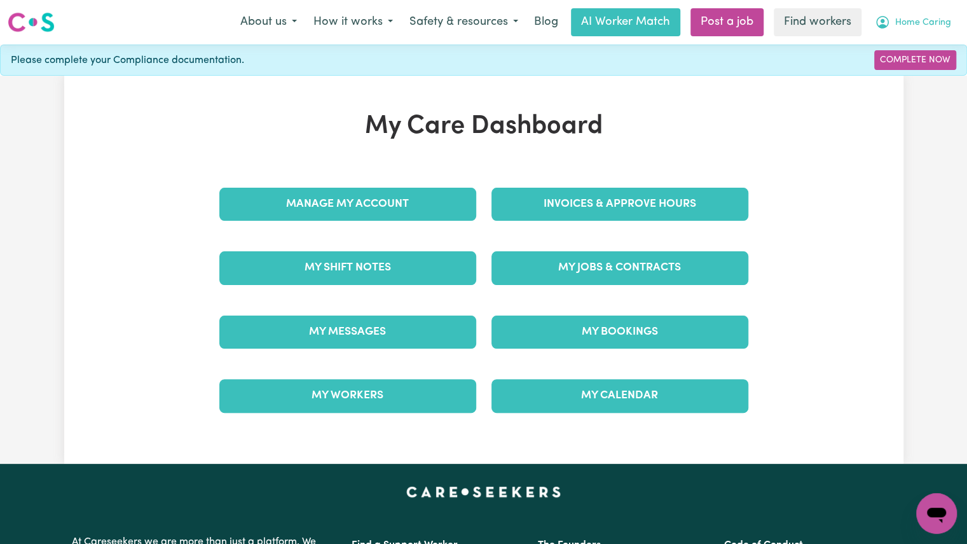
click at [912, 24] on span "Home Caring" at bounding box center [923, 23] width 56 height 14
click at [900, 43] on link "My Dashboard" at bounding box center [908, 50] width 100 height 24
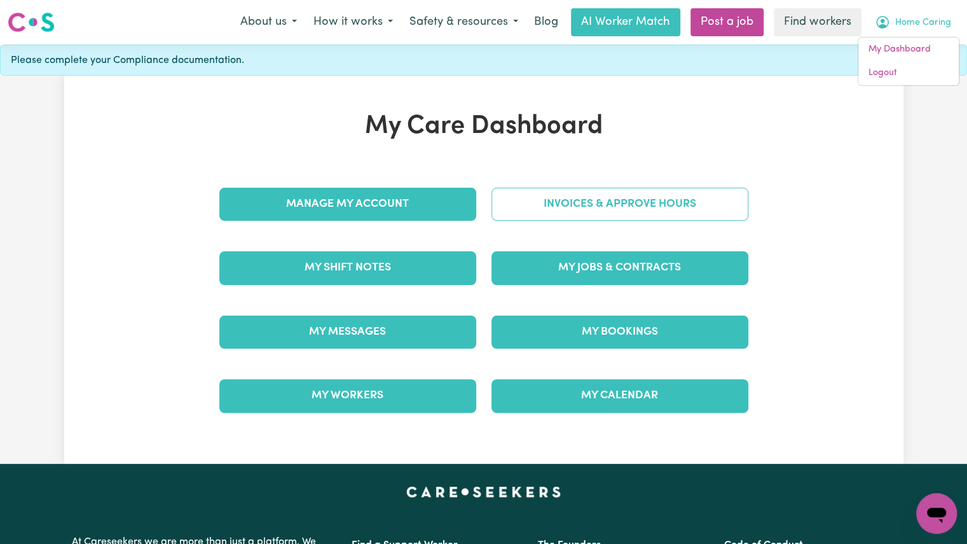
click at [545, 205] on link "Invoices & Approve Hours" at bounding box center [619, 204] width 257 height 33
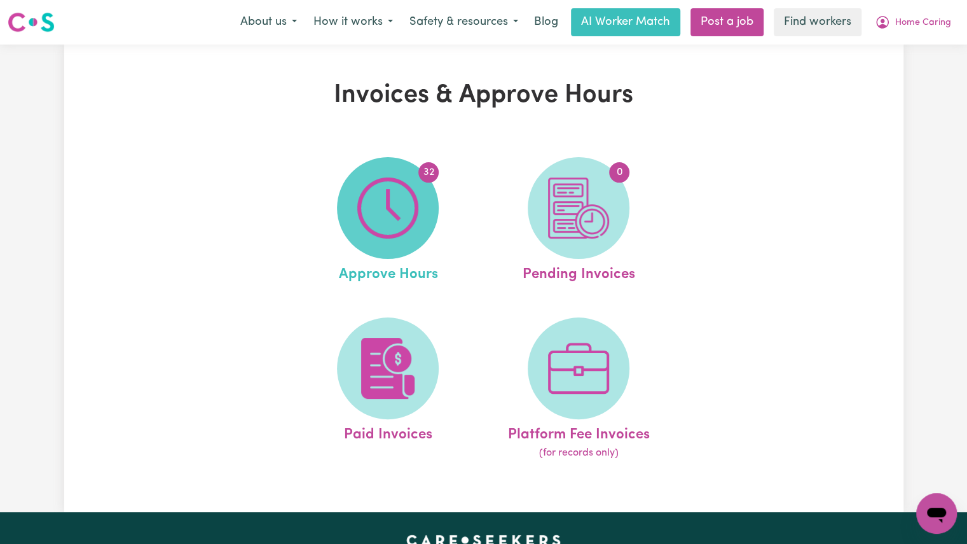
click at [376, 233] on img at bounding box center [387, 207] width 61 height 61
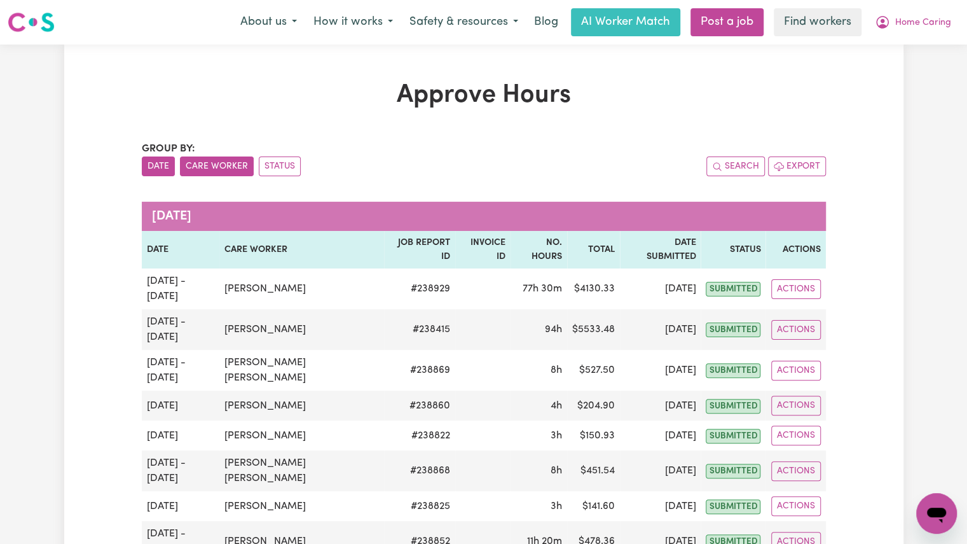
click at [224, 171] on button "Care Worker" at bounding box center [217, 166] width 74 height 20
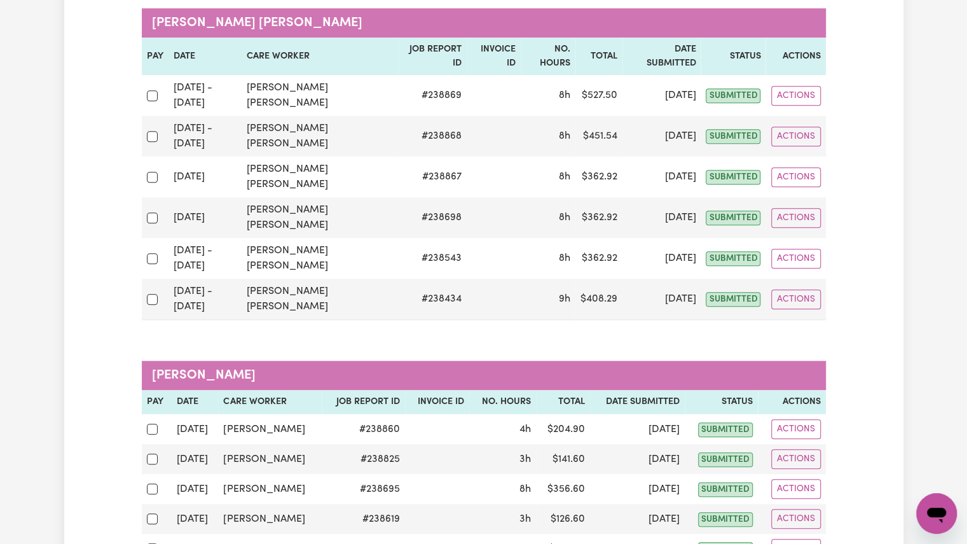
scroll to position [441, 0]
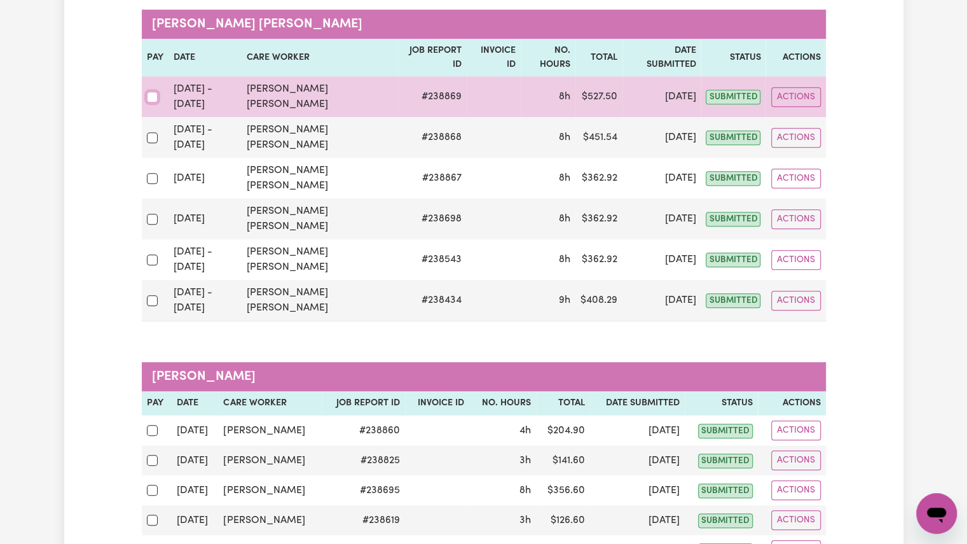
click at [155, 92] on input "checkbox" at bounding box center [152, 97] width 11 height 11
checkbox input "true"
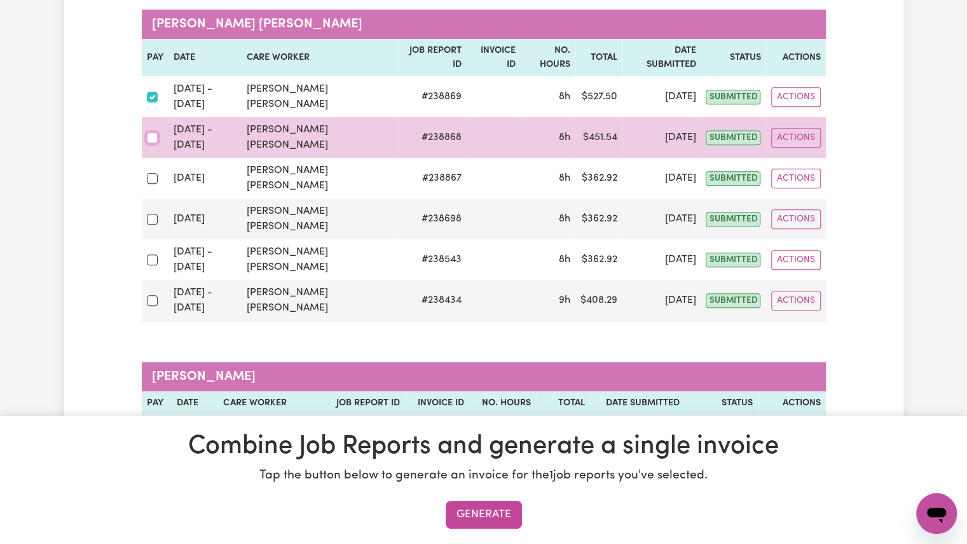
click at [154, 132] on input "checkbox" at bounding box center [152, 137] width 11 height 11
checkbox input "true"
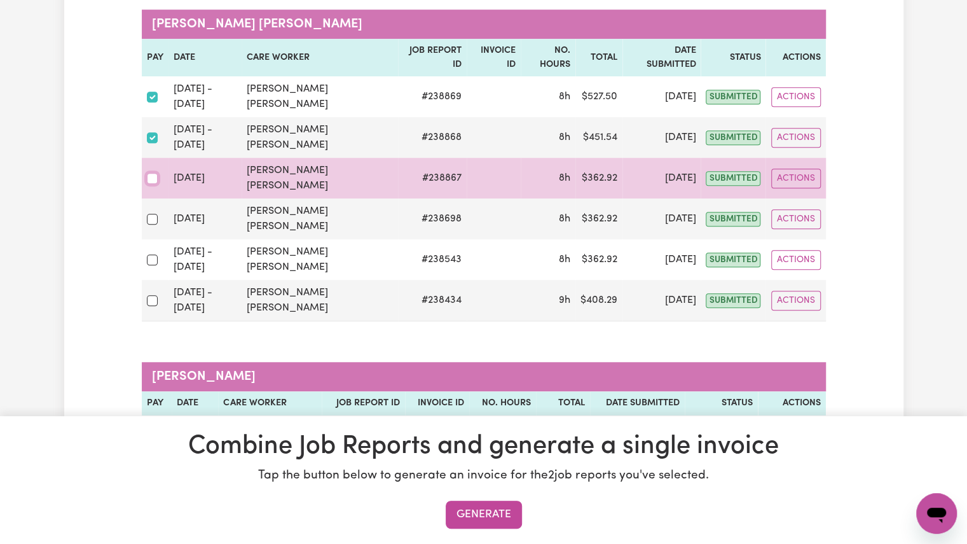
click at [151, 173] on input "checkbox" at bounding box center [152, 178] width 11 height 11
checkbox input "true"
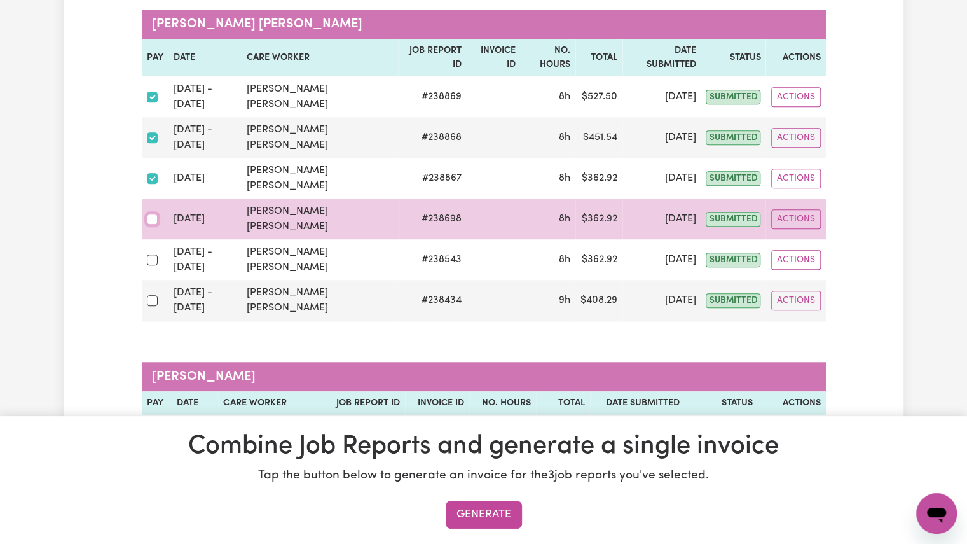
click at [150, 214] on input "checkbox" at bounding box center [152, 219] width 11 height 11
checkbox input "true"
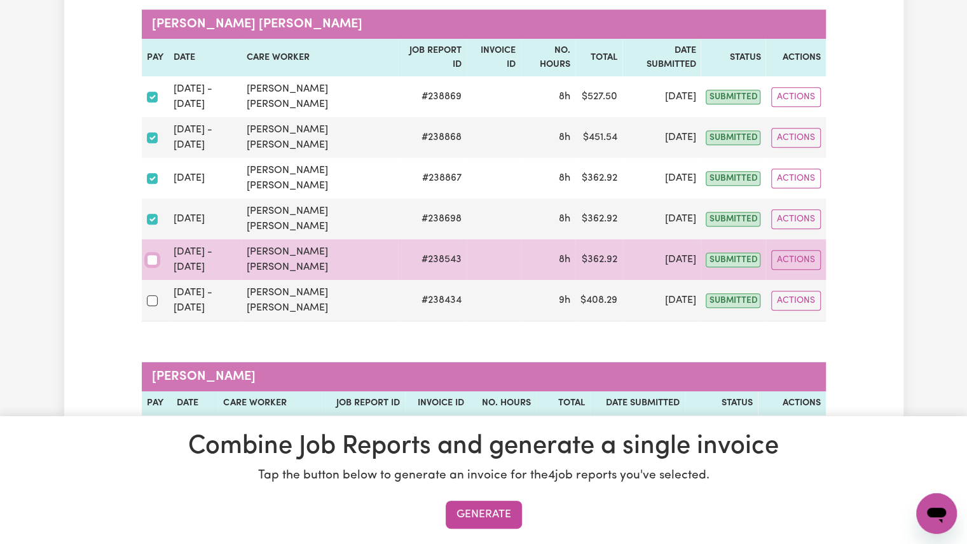
click at [153, 254] on input "checkbox" at bounding box center [152, 259] width 11 height 11
checkbox input "true"
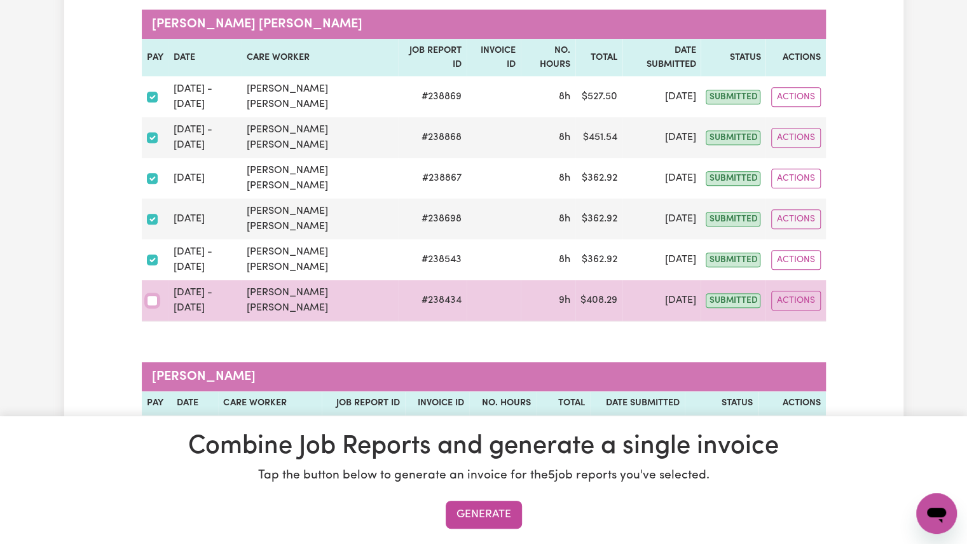
click at [150, 295] on input "checkbox" at bounding box center [152, 300] width 11 height 11
checkbox input "true"
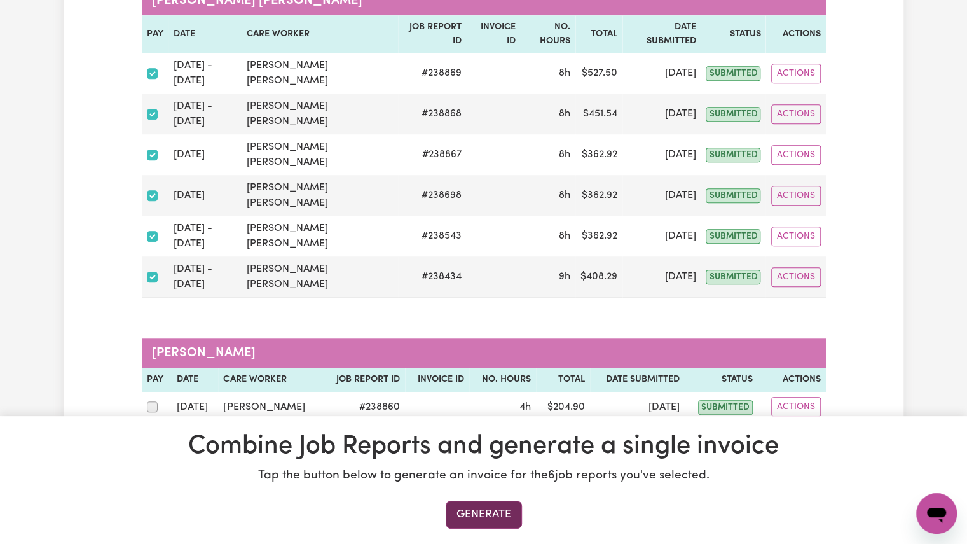
click at [481, 509] on button "Generate" at bounding box center [484, 514] width 76 height 28
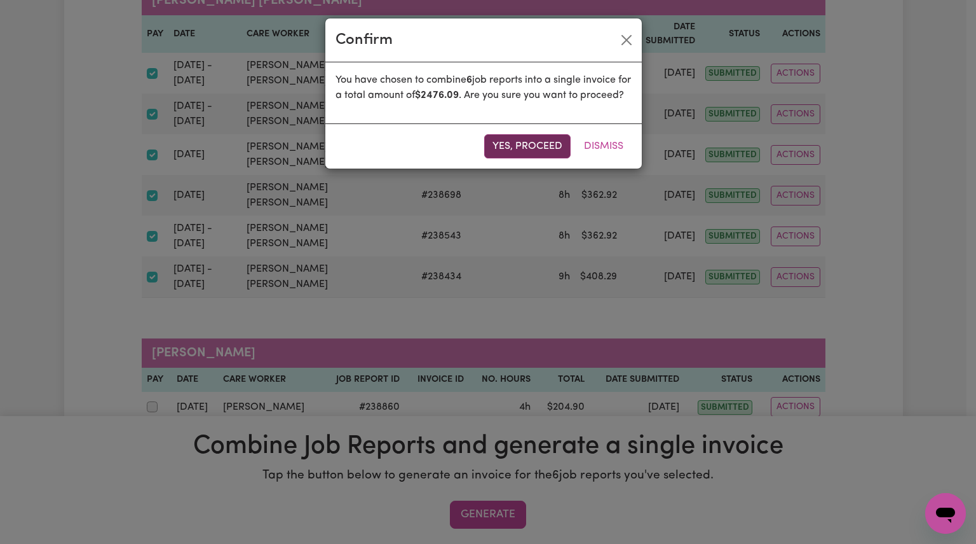
click at [510, 158] on button "Yes, proceed" at bounding box center [527, 146] width 86 height 24
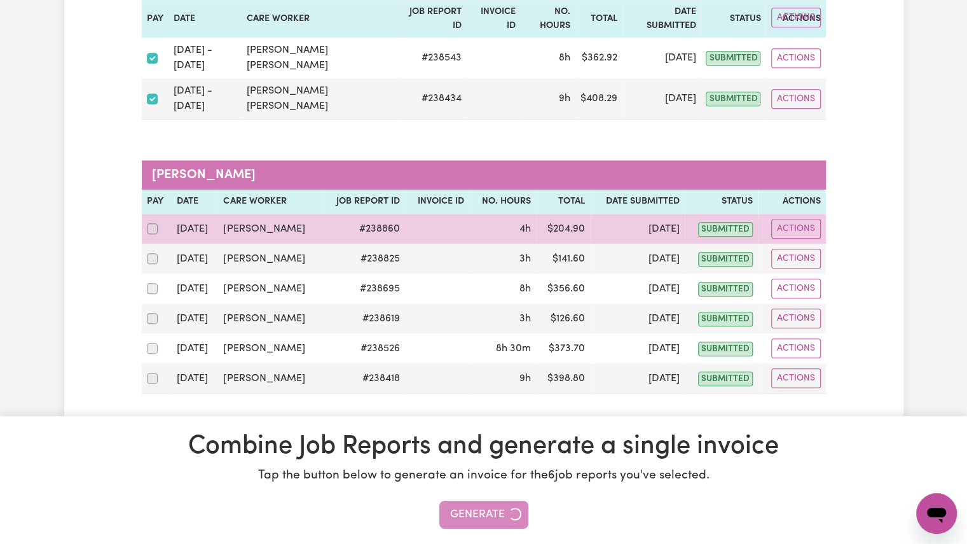
scroll to position [371, 0]
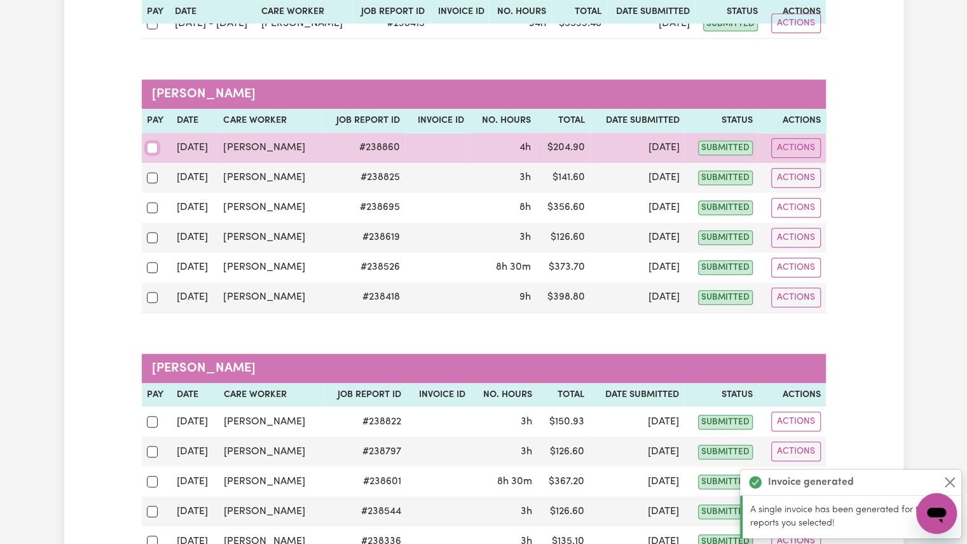
click at [149, 142] on input "checkbox" at bounding box center [152, 147] width 11 height 11
checkbox input "true"
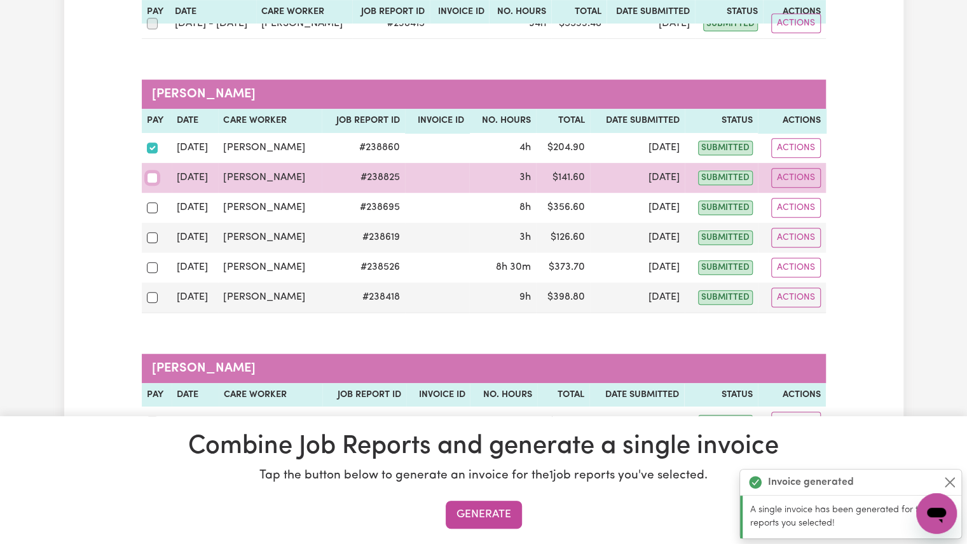
click at [151, 172] on input "checkbox" at bounding box center [152, 177] width 11 height 11
checkbox input "true"
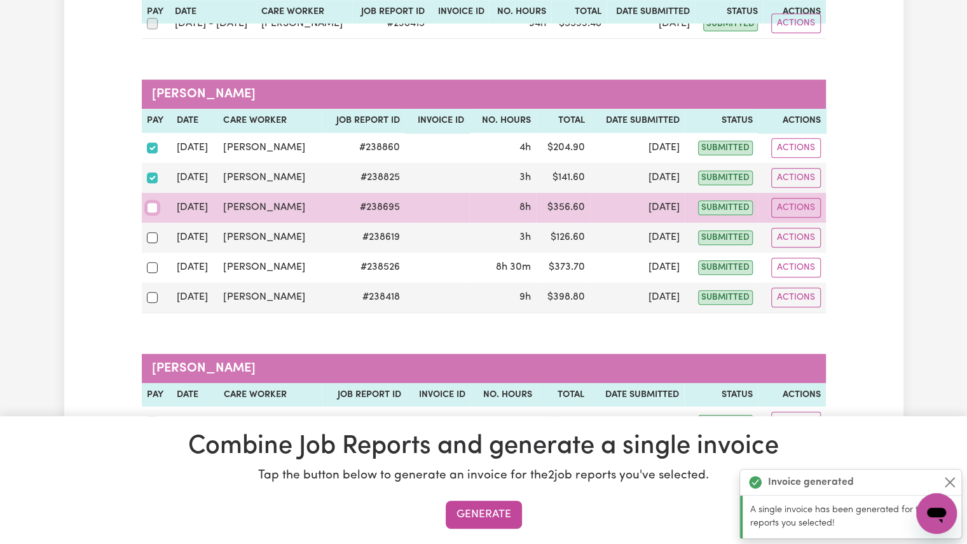
click at [153, 206] on input "checkbox" at bounding box center [152, 207] width 11 height 11
checkbox input "true"
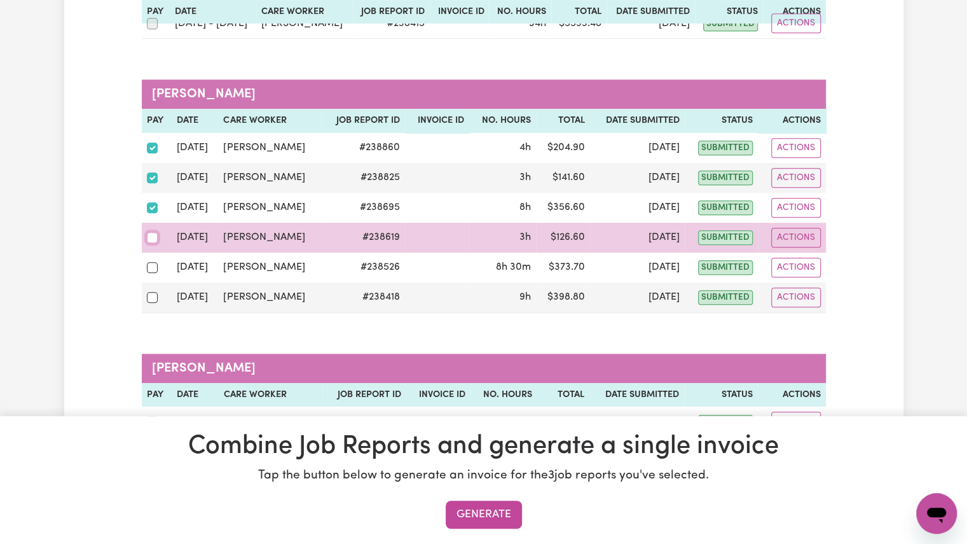
click at [152, 234] on input "checkbox" at bounding box center [152, 237] width 11 height 11
checkbox input "true"
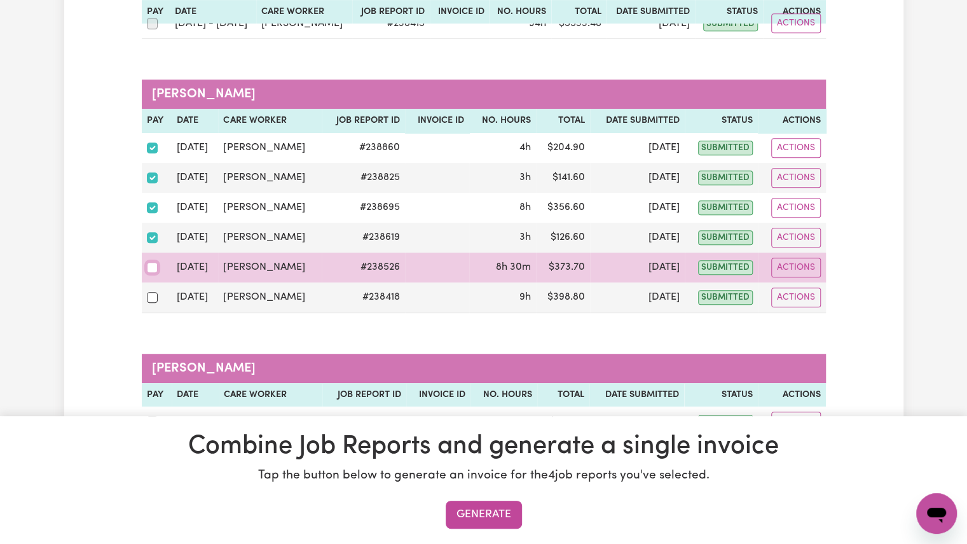
click at [151, 264] on input "checkbox" at bounding box center [152, 267] width 11 height 11
checkbox input "true"
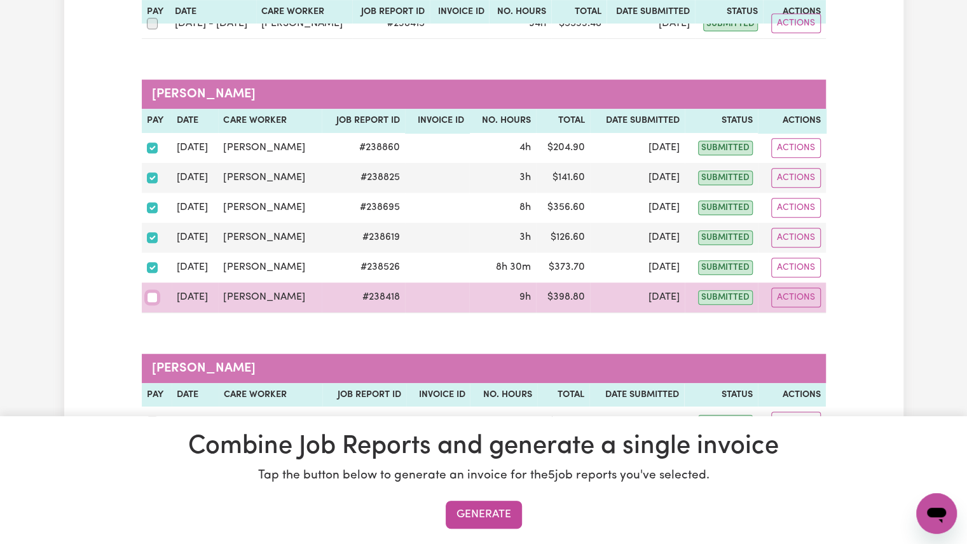
click at [153, 292] on input "checkbox" at bounding box center [152, 297] width 11 height 11
checkbox input "true"
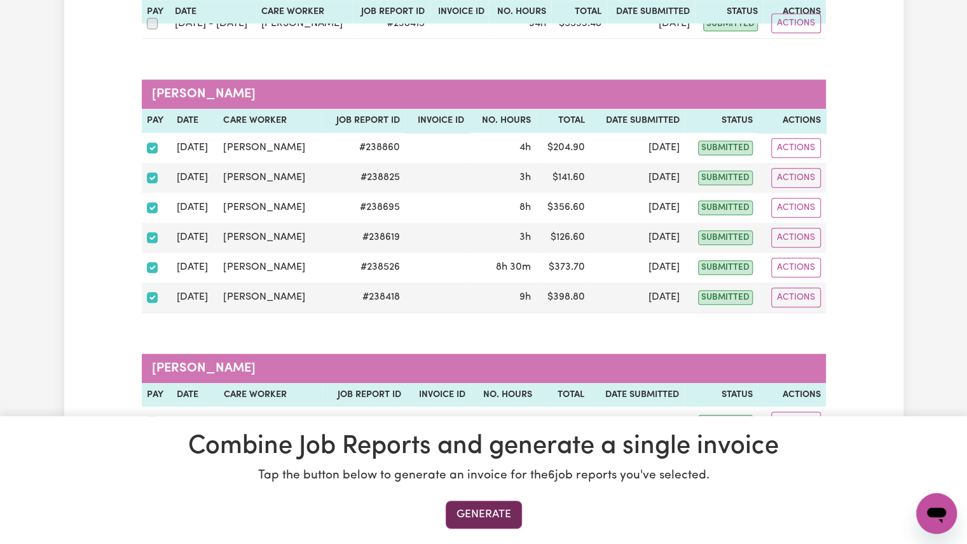
click at [472, 510] on button "Generate" at bounding box center [484, 514] width 76 height 28
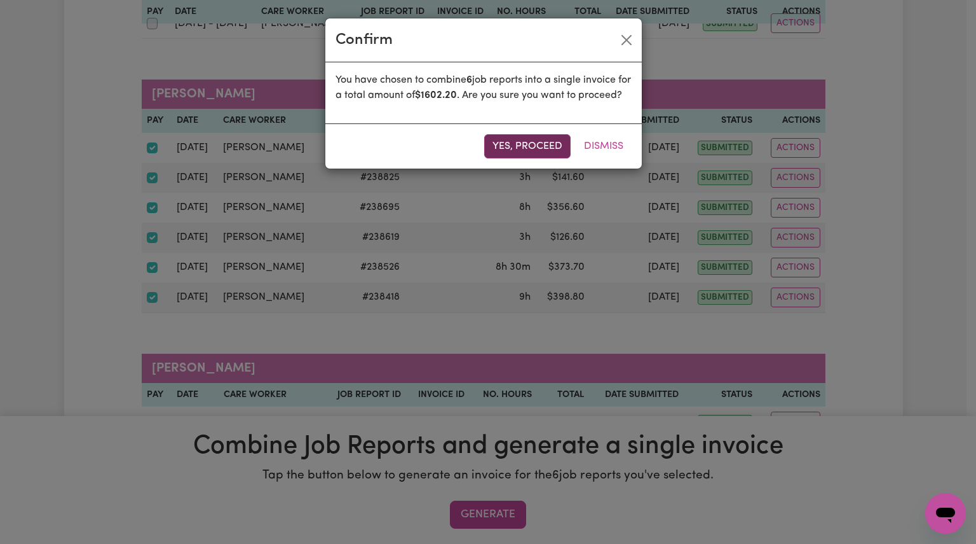
click at [499, 158] on button "Yes, proceed" at bounding box center [527, 146] width 86 height 24
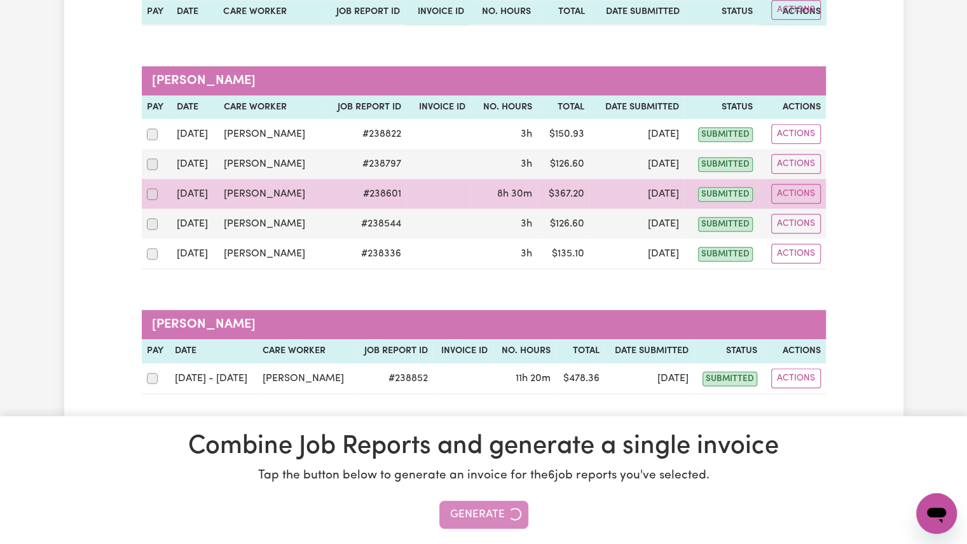
scroll to position [386, 0]
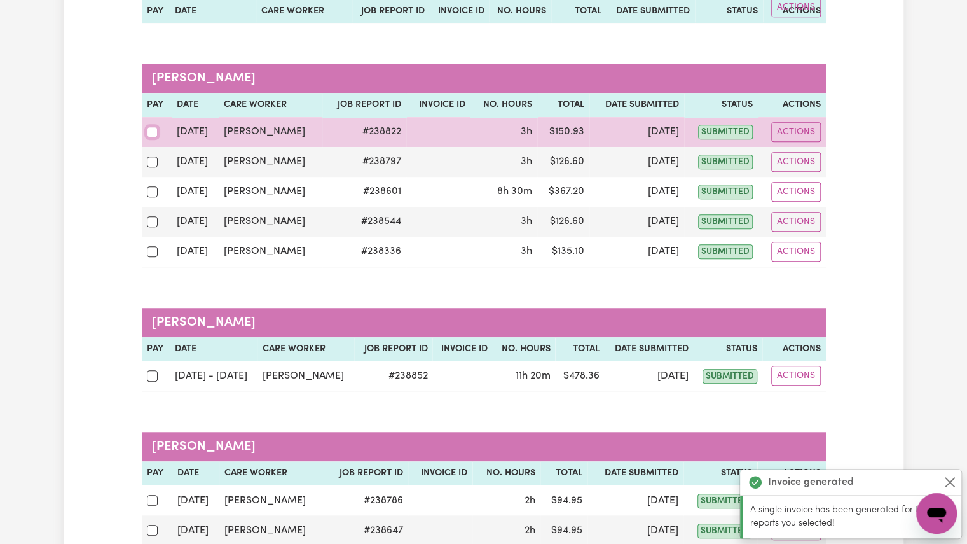
click at [155, 134] on input "checkbox" at bounding box center [152, 132] width 11 height 11
checkbox input "true"
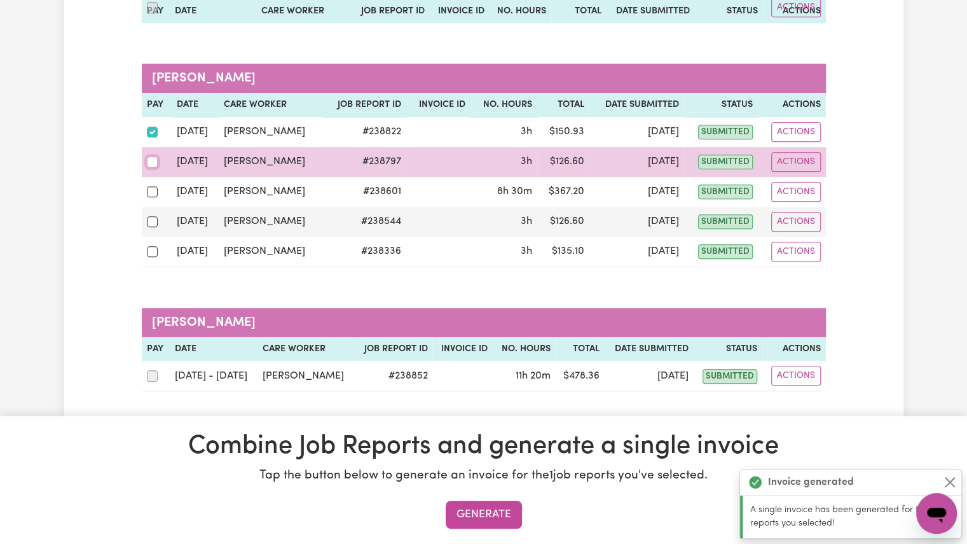
click at [153, 164] on input "checkbox" at bounding box center [152, 161] width 11 height 11
checkbox input "true"
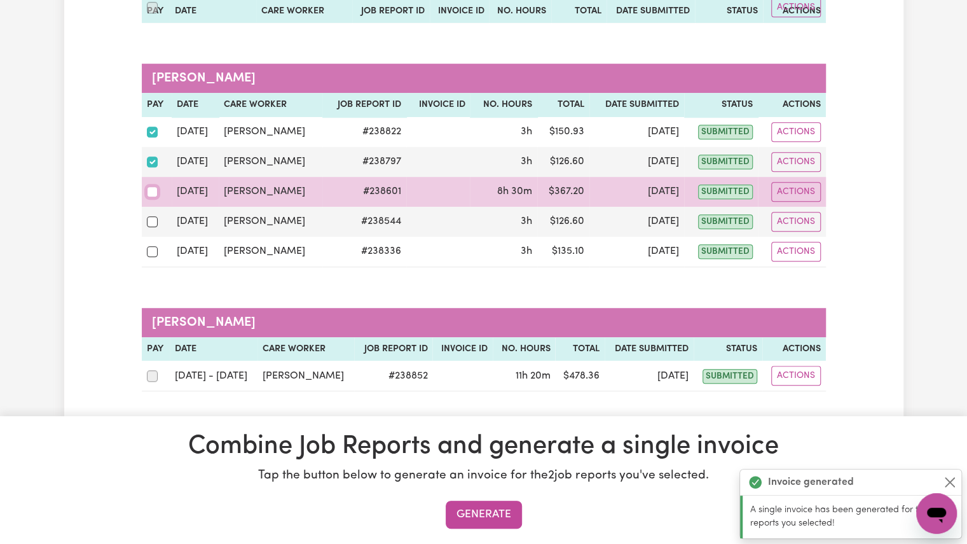
click at [154, 189] on input "checkbox" at bounding box center [152, 191] width 11 height 11
checkbox input "true"
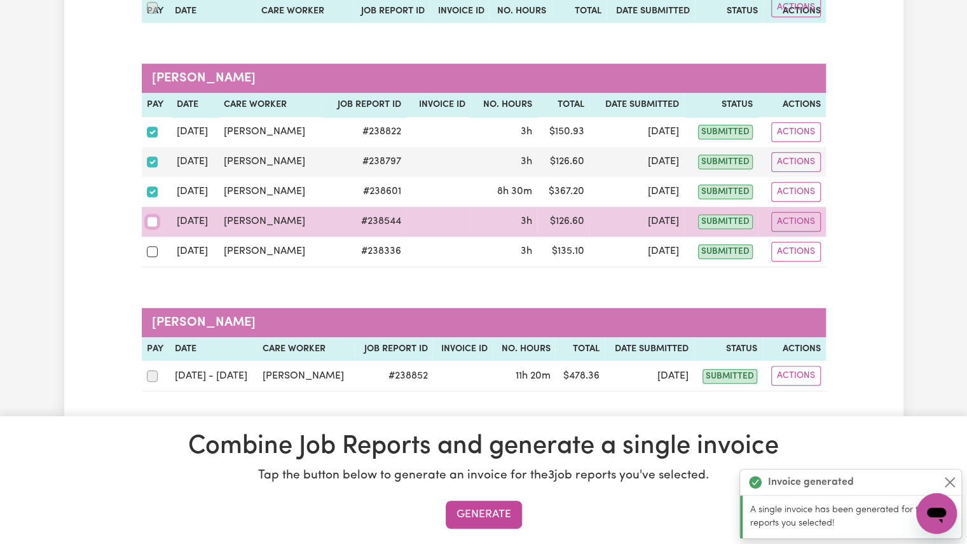
click at [151, 218] on input "checkbox" at bounding box center [152, 221] width 11 height 11
checkbox input "true"
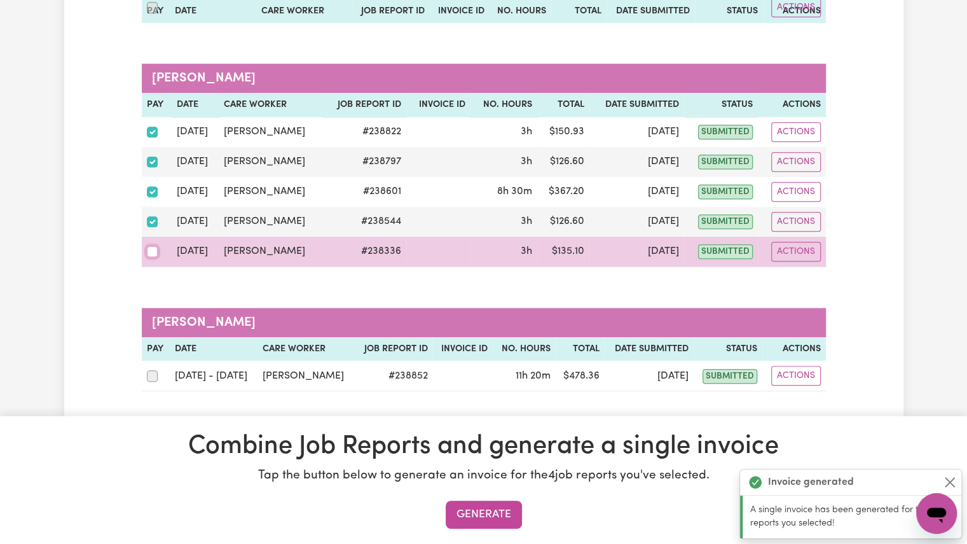
click at [152, 252] on input "checkbox" at bounding box center [152, 251] width 11 height 11
checkbox input "true"
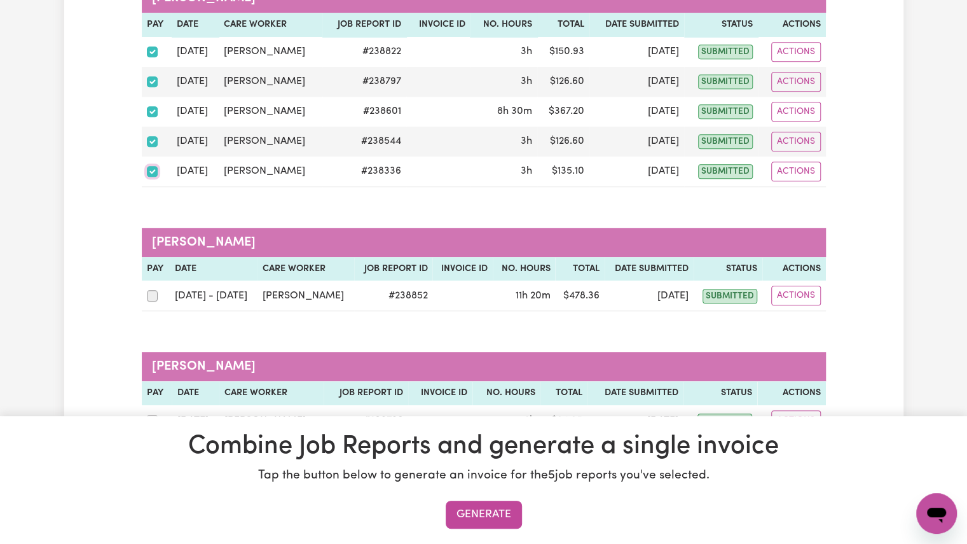
scroll to position [469, 0]
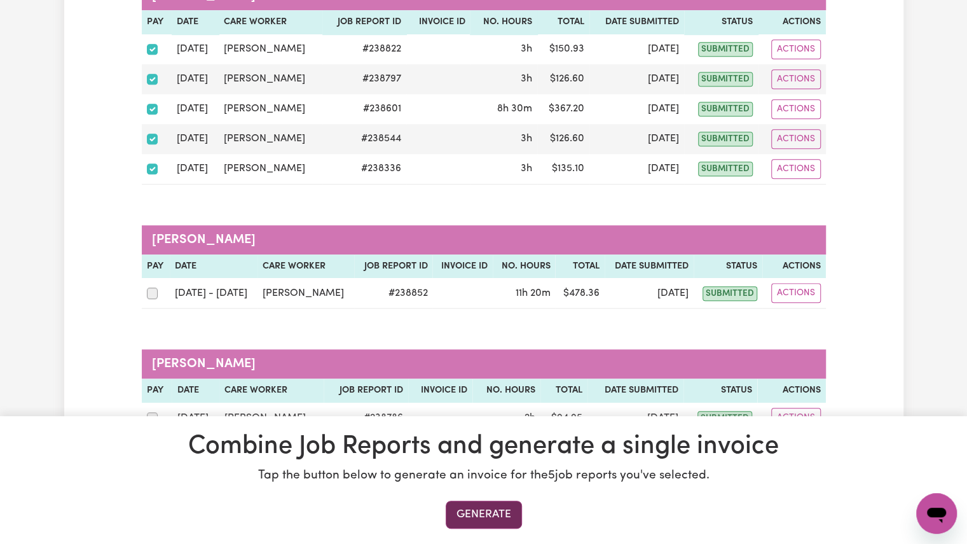
click at [496, 517] on button "Generate" at bounding box center [484, 514] width 76 height 28
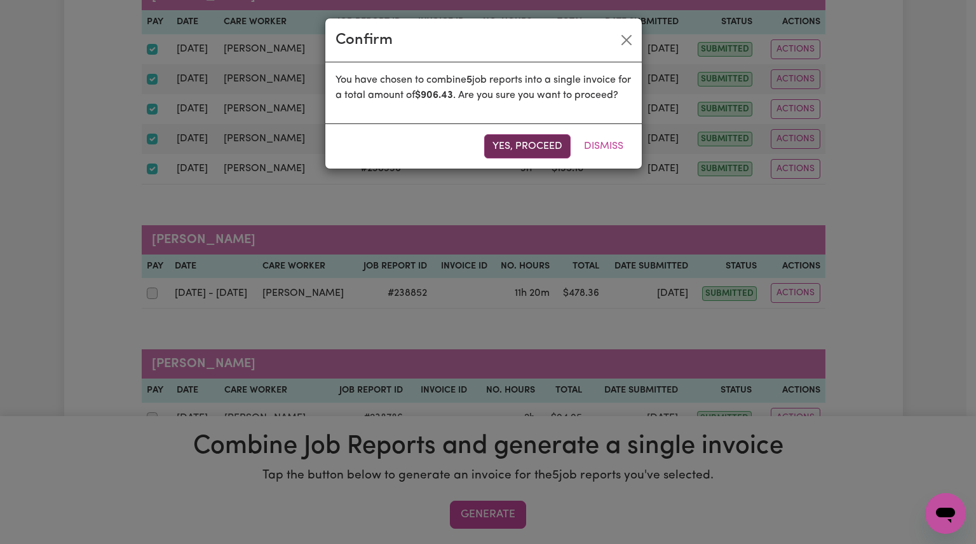
click at [506, 158] on button "Yes, proceed" at bounding box center [527, 146] width 86 height 24
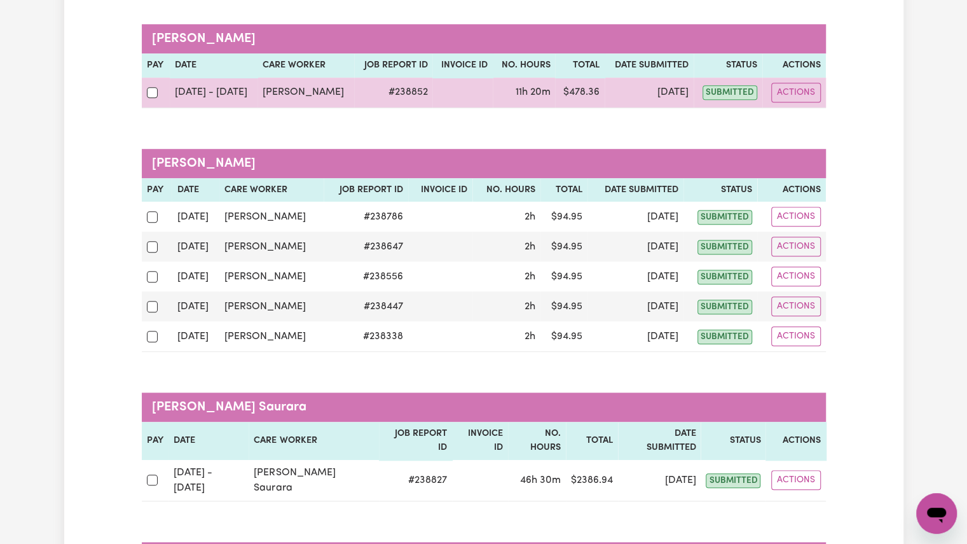
scroll to position [427, 0]
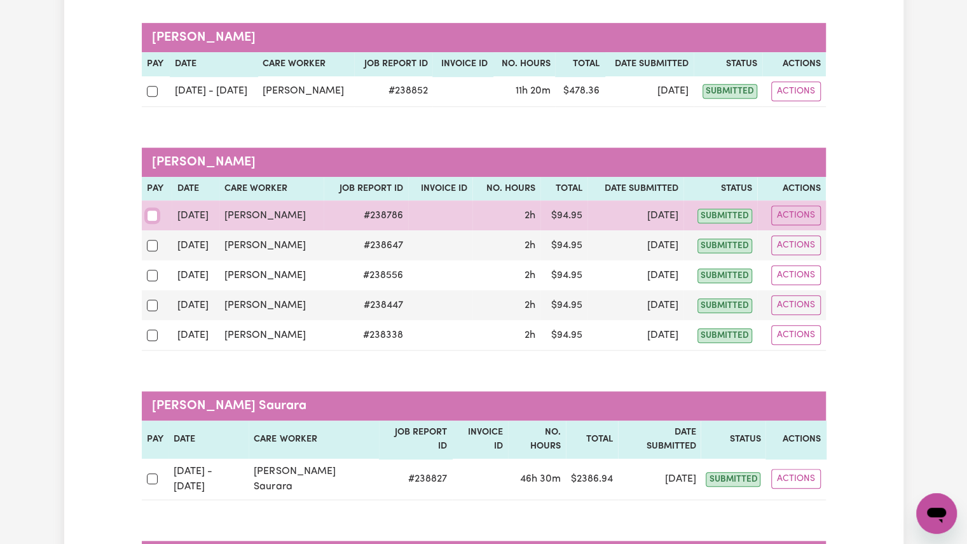
click at [153, 212] on input "checkbox" at bounding box center [152, 215] width 11 height 11
checkbox input "true"
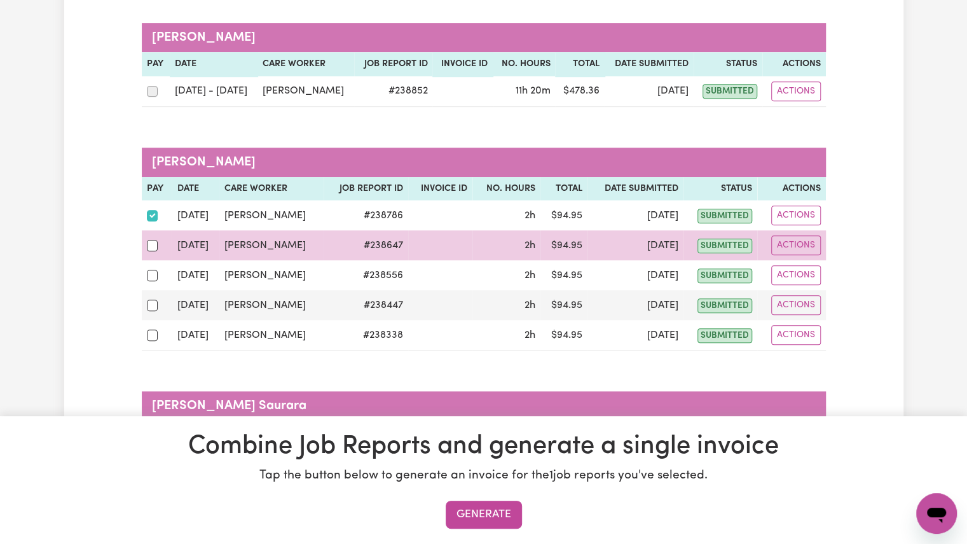
click at [152, 233] on td at bounding box center [157, 245] width 31 height 30
click at [152, 247] on input "checkbox" at bounding box center [152, 245] width 11 height 11
checkbox input "true"
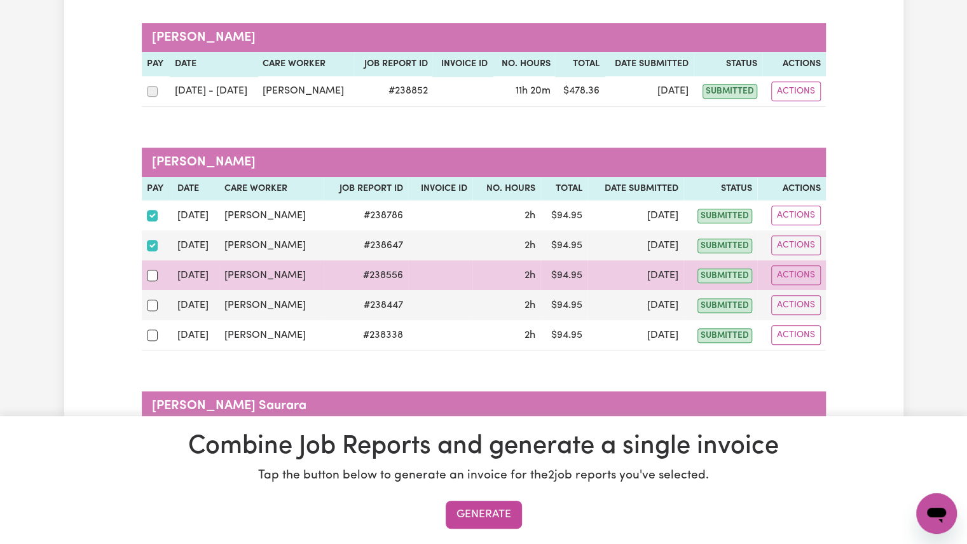
click at [156, 277] on div at bounding box center [157, 275] width 20 height 17
click at [156, 277] on input "checkbox" at bounding box center [152, 275] width 11 height 11
checkbox input "true"
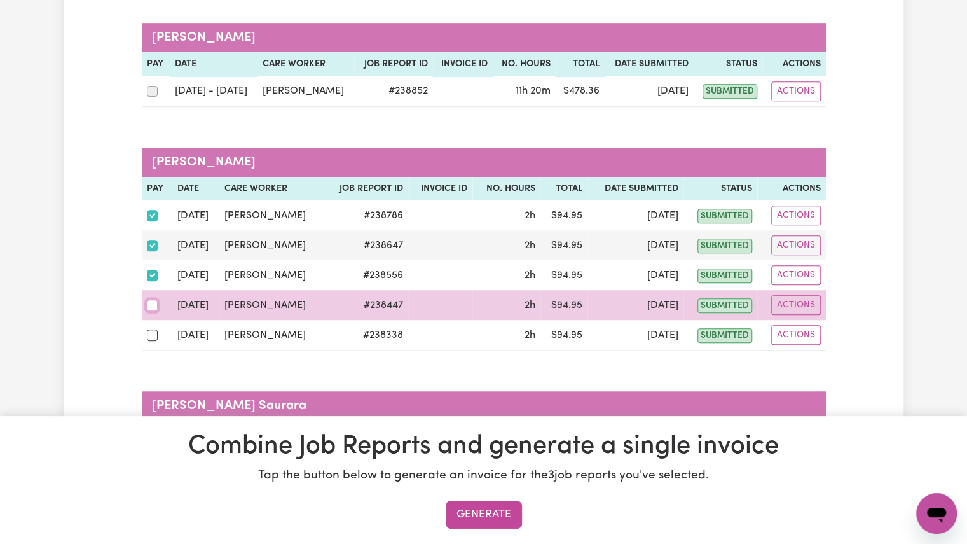
click at [151, 303] on input "checkbox" at bounding box center [152, 304] width 11 height 11
checkbox input "true"
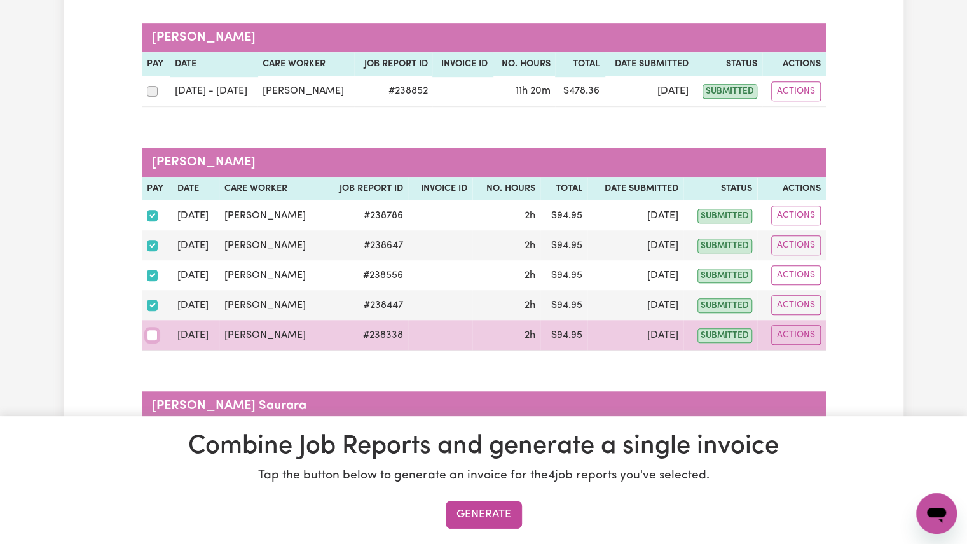
click at [151, 329] on input "checkbox" at bounding box center [152, 334] width 11 height 11
checkbox input "true"
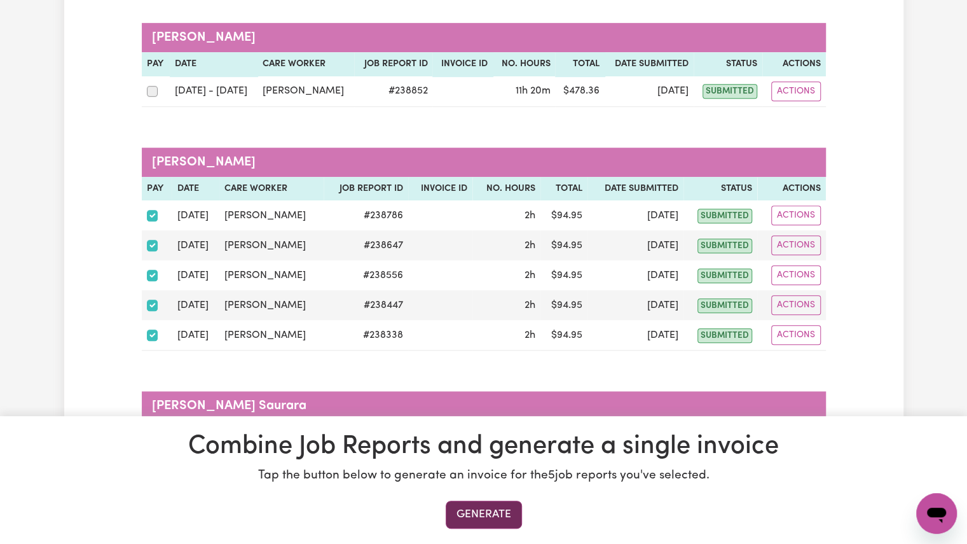
click at [495, 518] on button "Generate" at bounding box center [484, 514] width 76 height 28
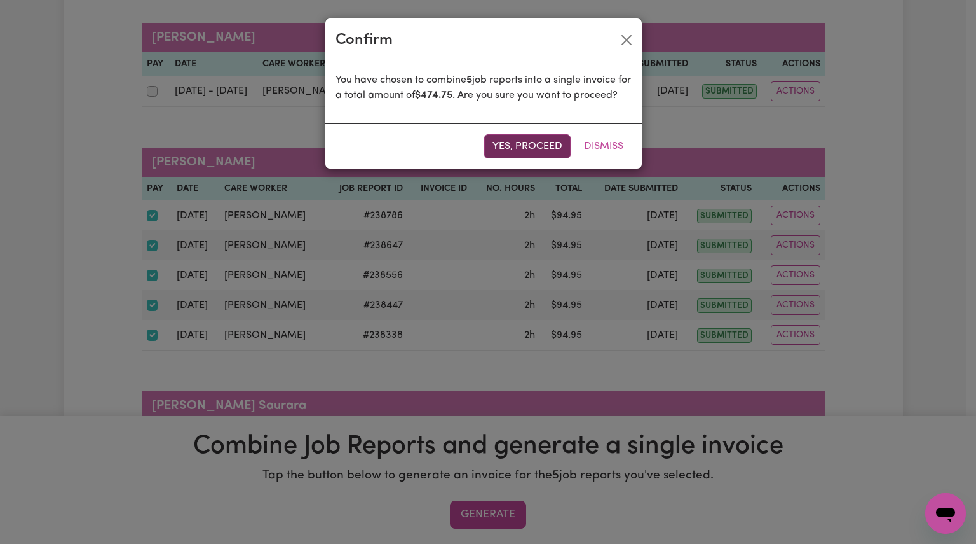
click at [507, 158] on button "Yes, proceed" at bounding box center [527, 146] width 86 height 24
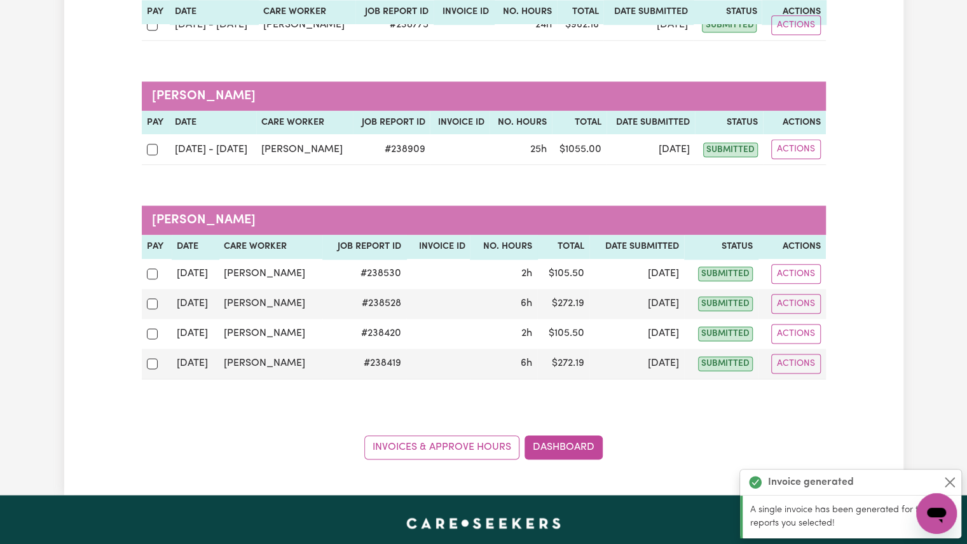
scroll to position [769, 0]
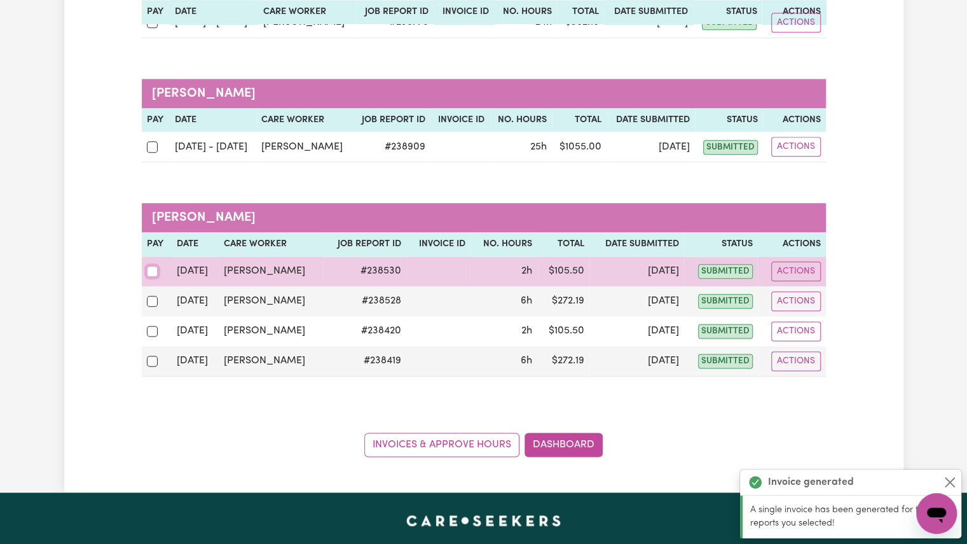
click at [151, 266] on input "checkbox" at bounding box center [152, 271] width 11 height 11
checkbox input "true"
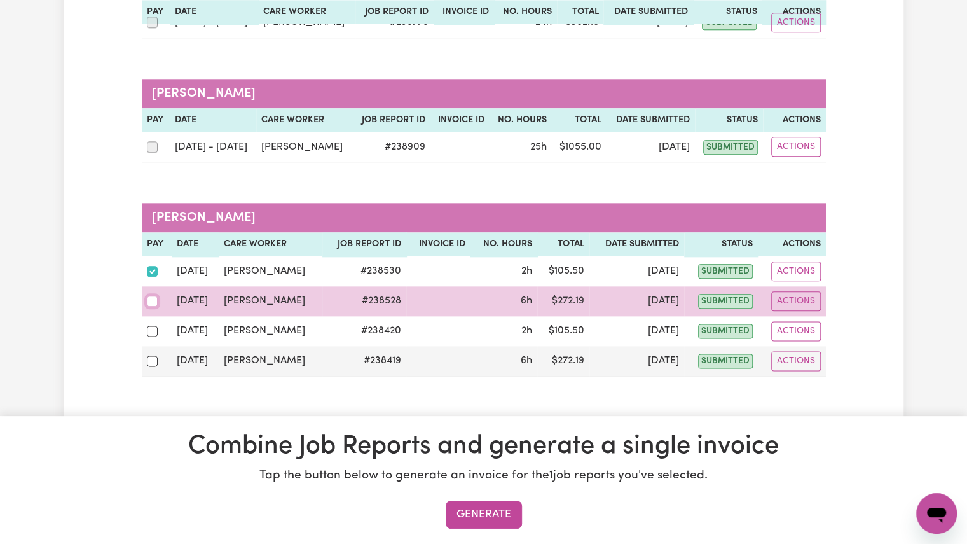
click at [153, 296] on input "checkbox" at bounding box center [152, 301] width 11 height 11
checkbox input "true"
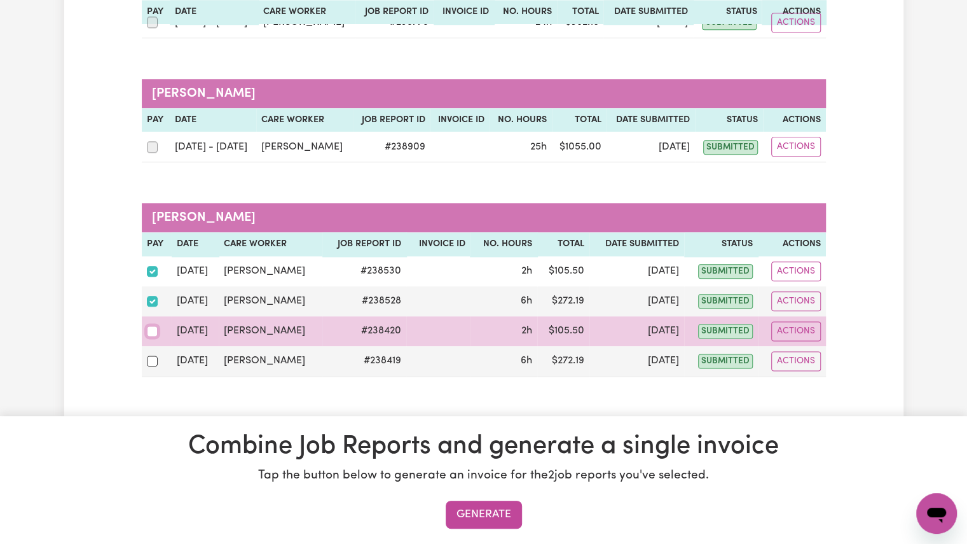
click at [151, 325] on input "checkbox" at bounding box center [152, 330] width 11 height 11
checkbox input "true"
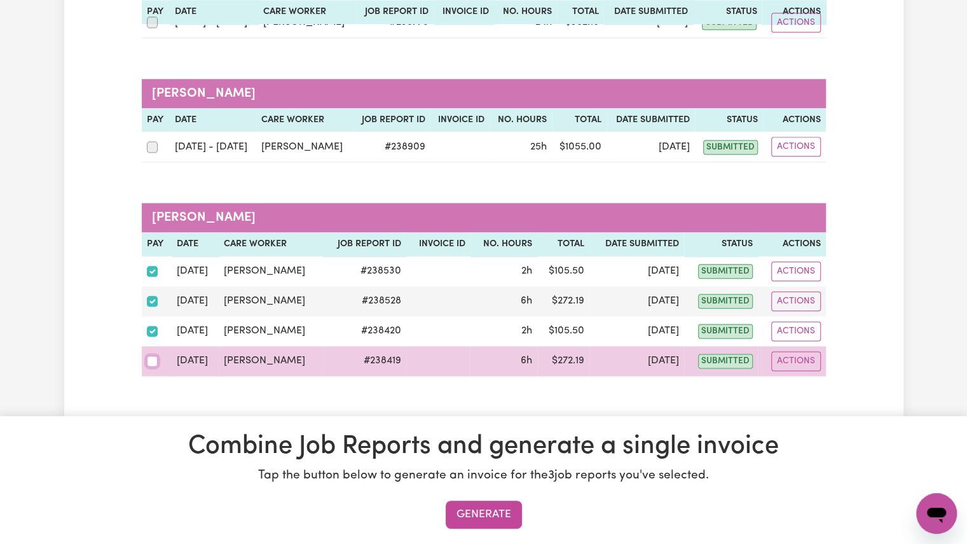
click at [154, 355] on input "checkbox" at bounding box center [152, 360] width 11 height 11
checkbox input "true"
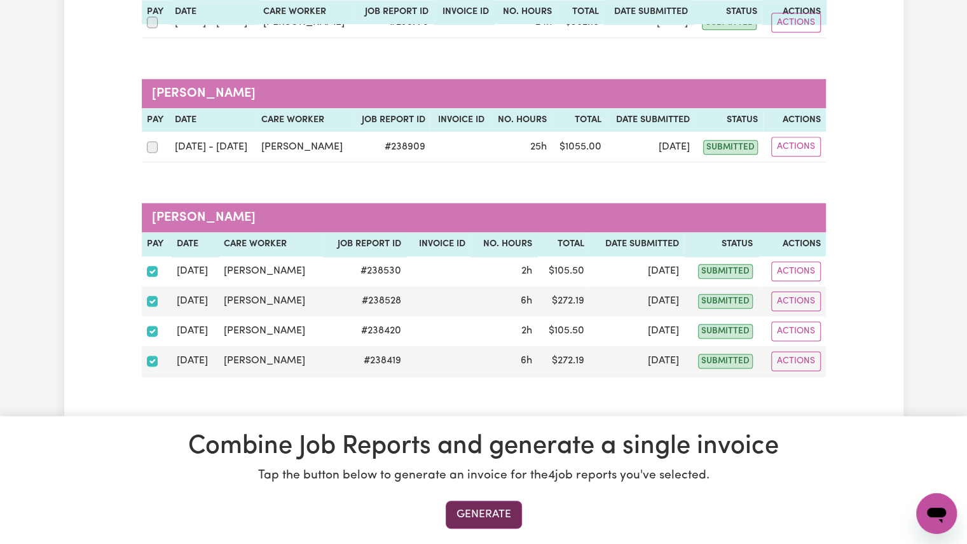
click at [494, 515] on button "Generate" at bounding box center [484, 514] width 76 height 28
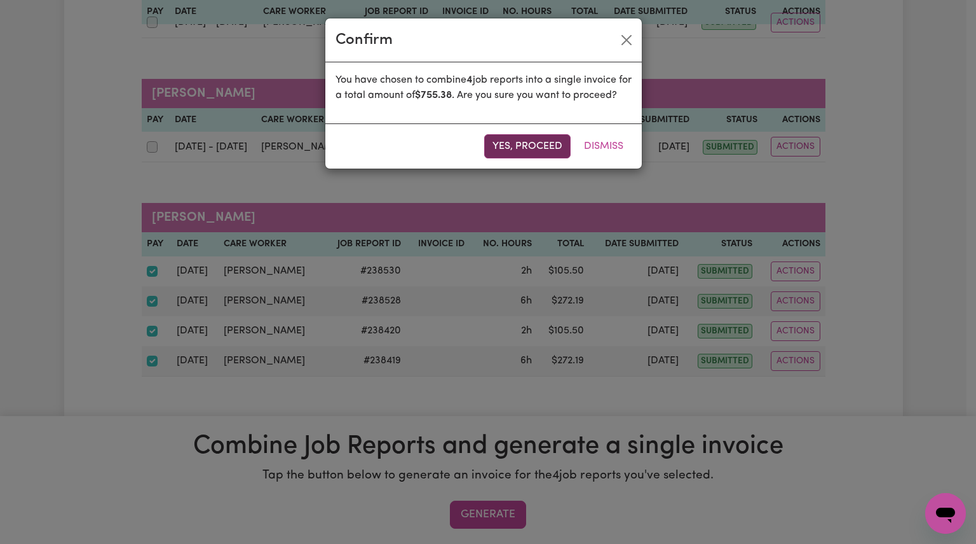
click at [540, 158] on button "Yes, proceed" at bounding box center [527, 146] width 86 height 24
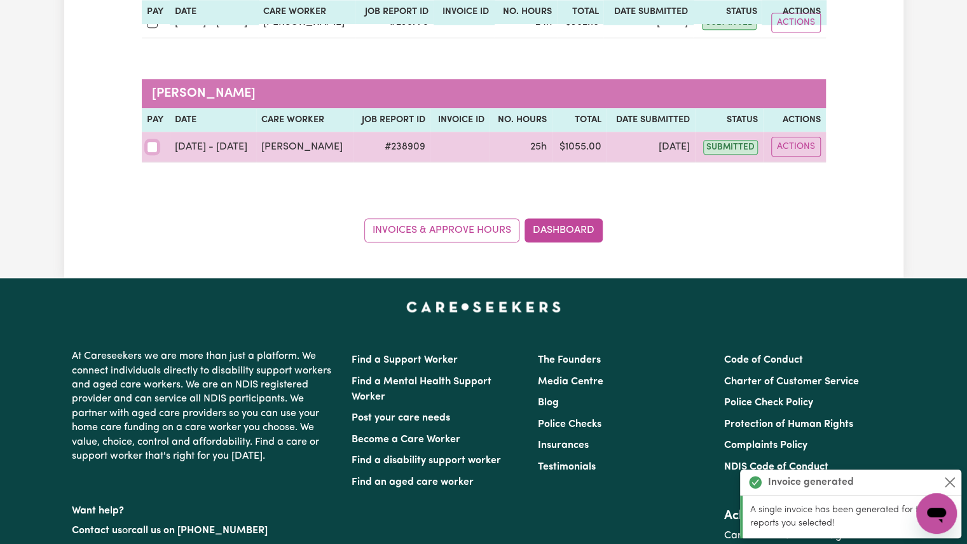
click at [148, 141] on input "checkbox" at bounding box center [152, 146] width 11 height 11
checkbox input "true"
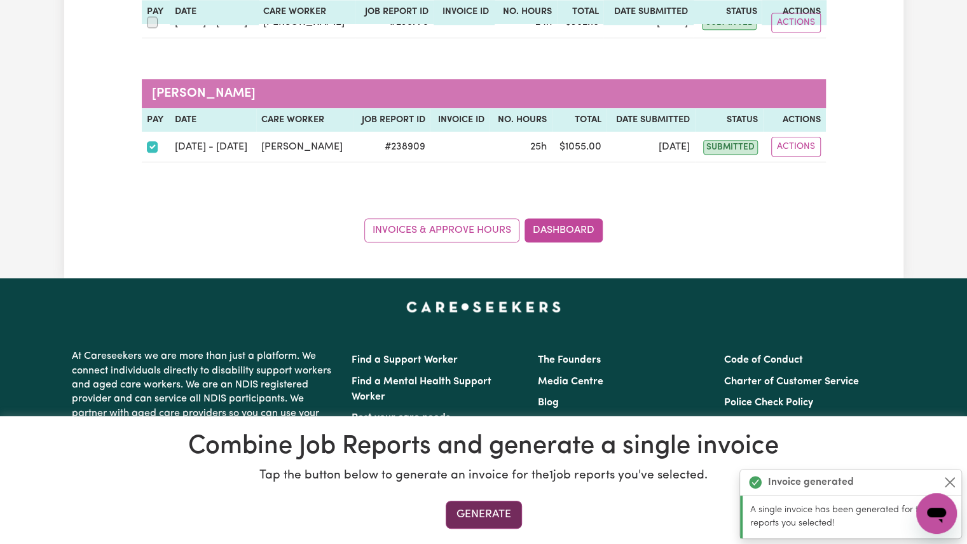
click at [468, 516] on button "Generate" at bounding box center [484, 514] width 76 height 28
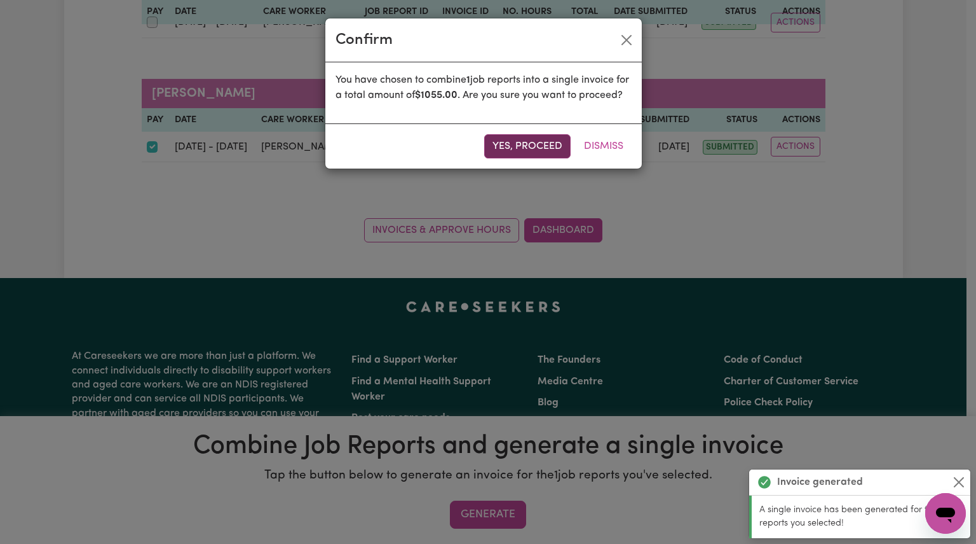
click at [516, 158] on button "Yes, proceed" at bounding box center [527, 146] width 86 height 24
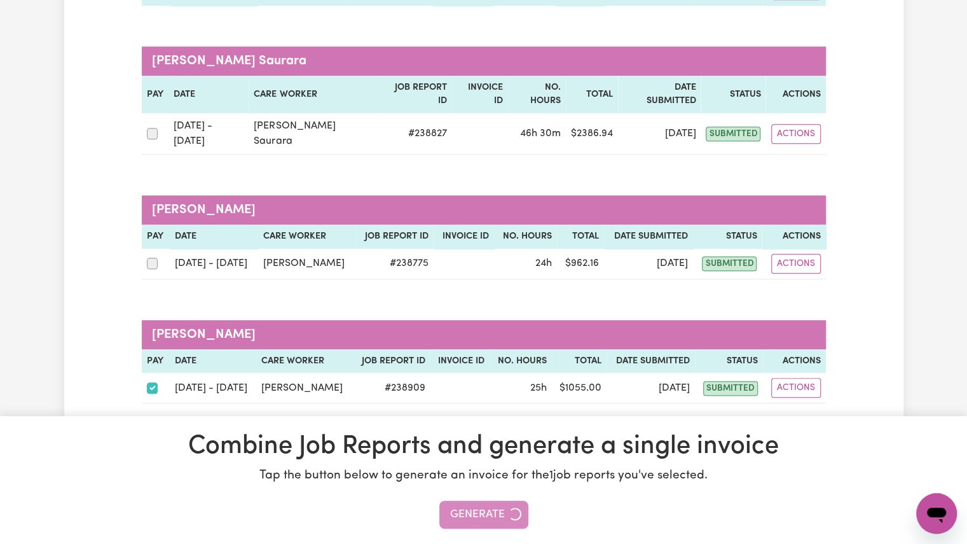
scroll to position [526, 0]
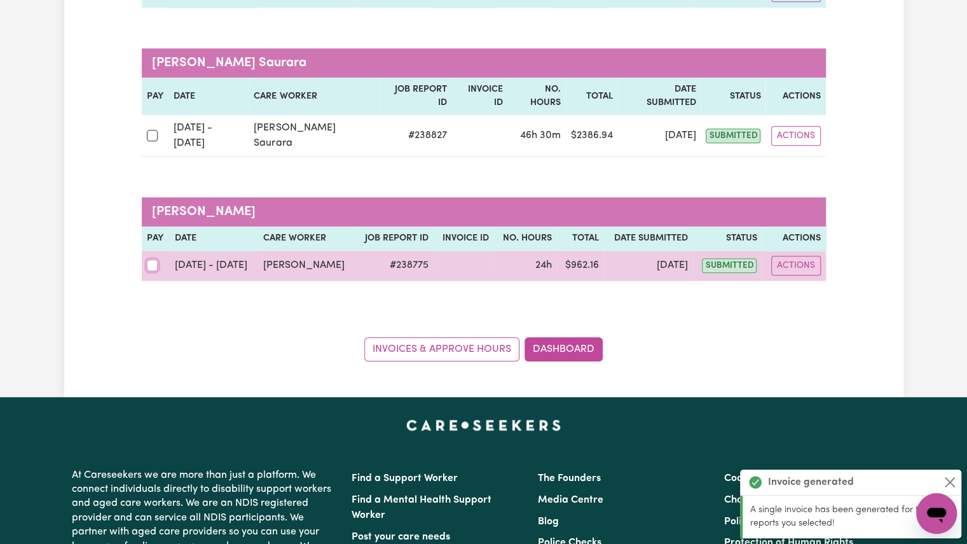
click at [154, 259] on input "checkbox" at bounding box center [152, 264] width 11 height 11
checkbox input "true"
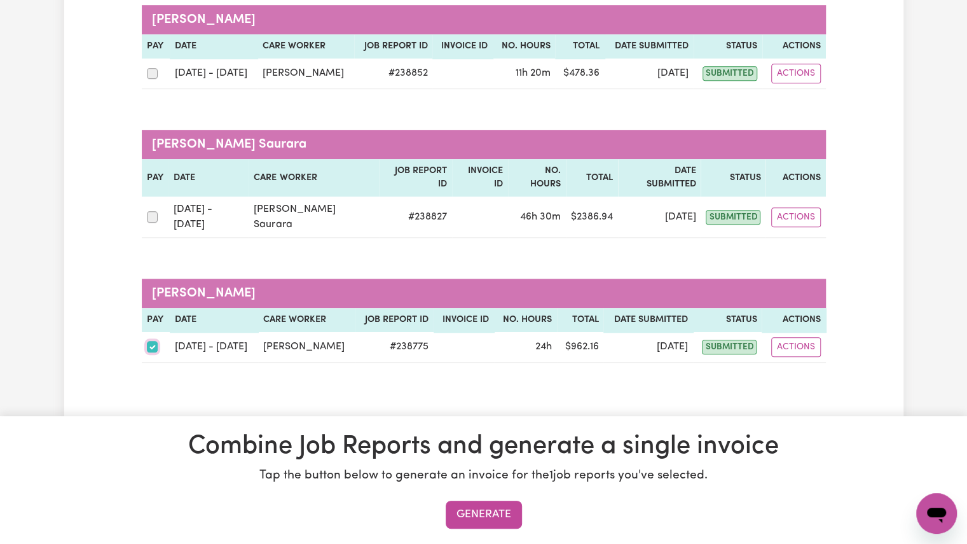
scroll to position [449, 0]
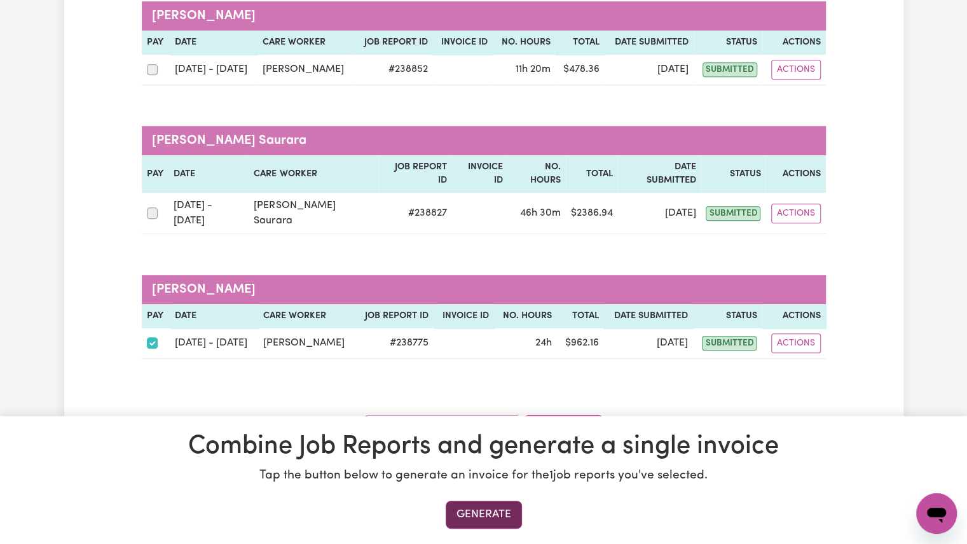
click at [474, 524] on button "Generate" at bounding box center [484, 514] width 76 height 28
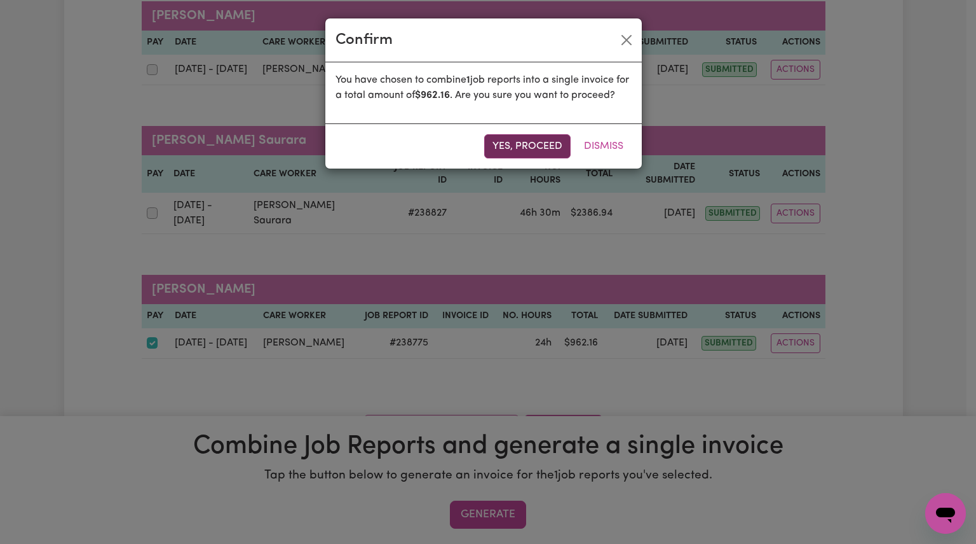
click at [525, 158] on button "Yes, proceed" at bounding box center [527, 146] width 86 height 24
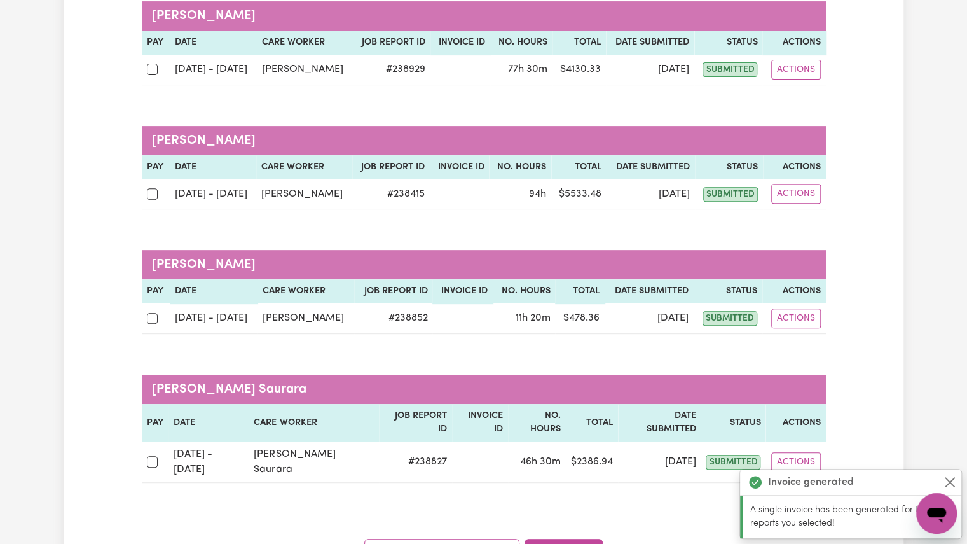
scroll to position [198, 0]
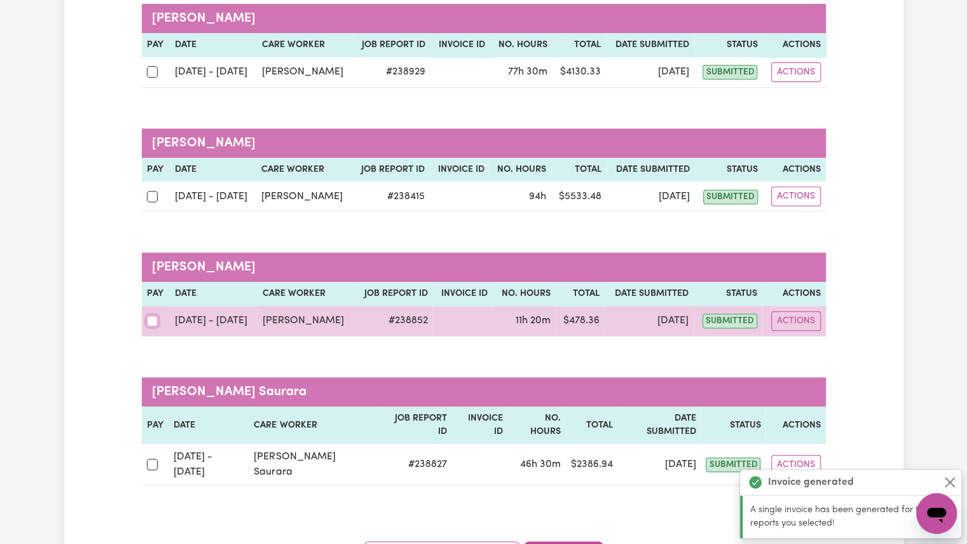
click at [148, 320] on input "checkbox" at bounding box center [152, 320] width 11 height 11
checkbox input "true"
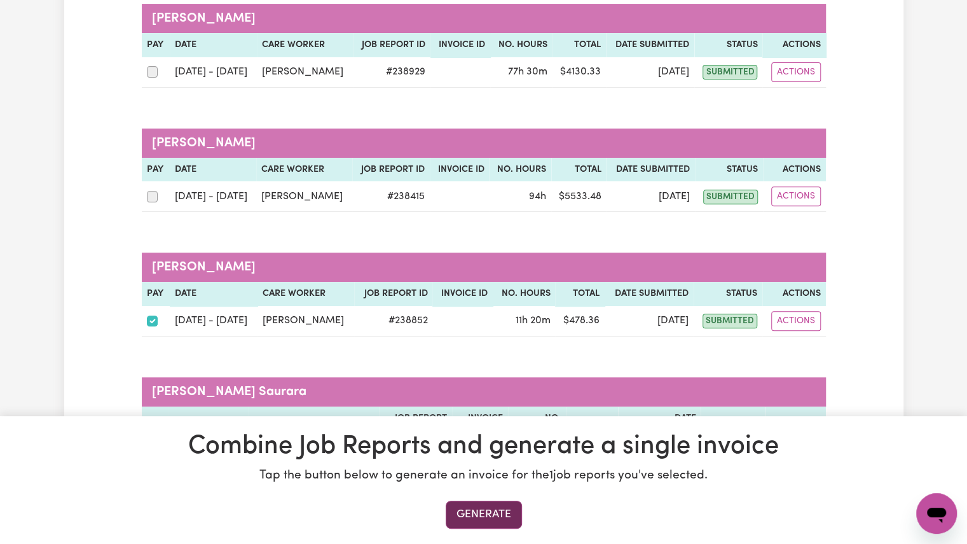
click at [467, 512] on button "Generate" at bounding box center [484, 514] width 76 height 28
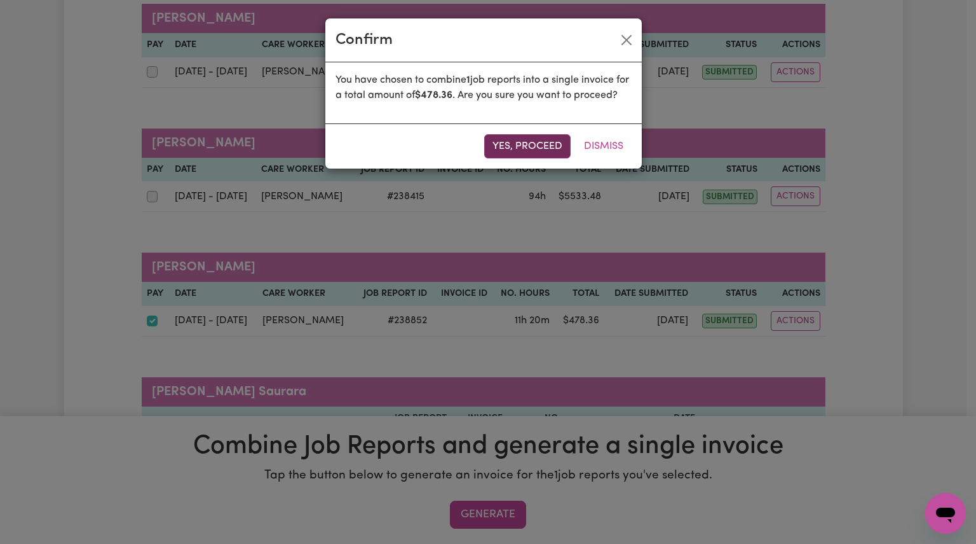
click at [496, 158] on button "Yes, proceed" at bounding box center [527, 146] width 86 height 24
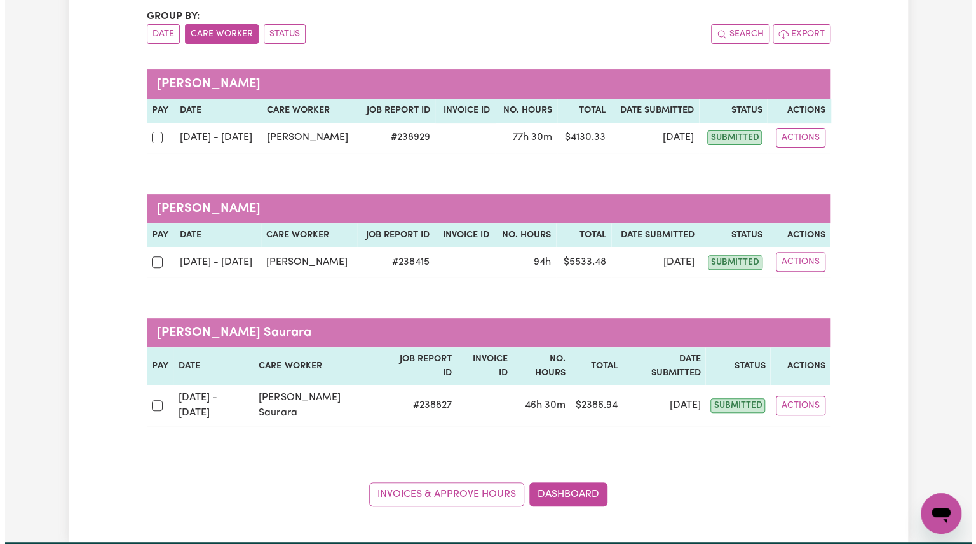
scroll to position [132, 0]
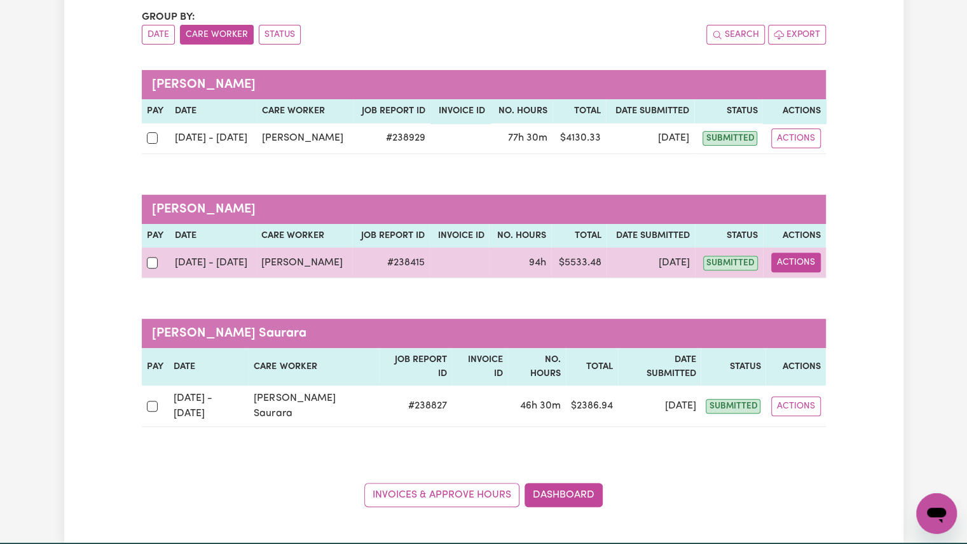
click at [790, 265] on button "Actions" at bounding box center [796, 262] width 50 height 20
click at [835, 289] on link "View Job Report" at bounding box center [828, 291] width 109 height 25
select select "pm"
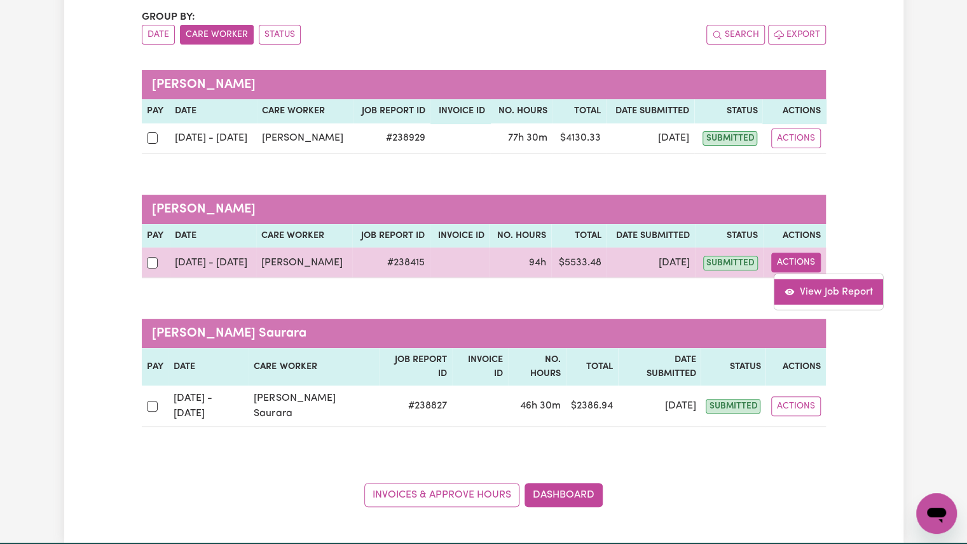
select select "pm"
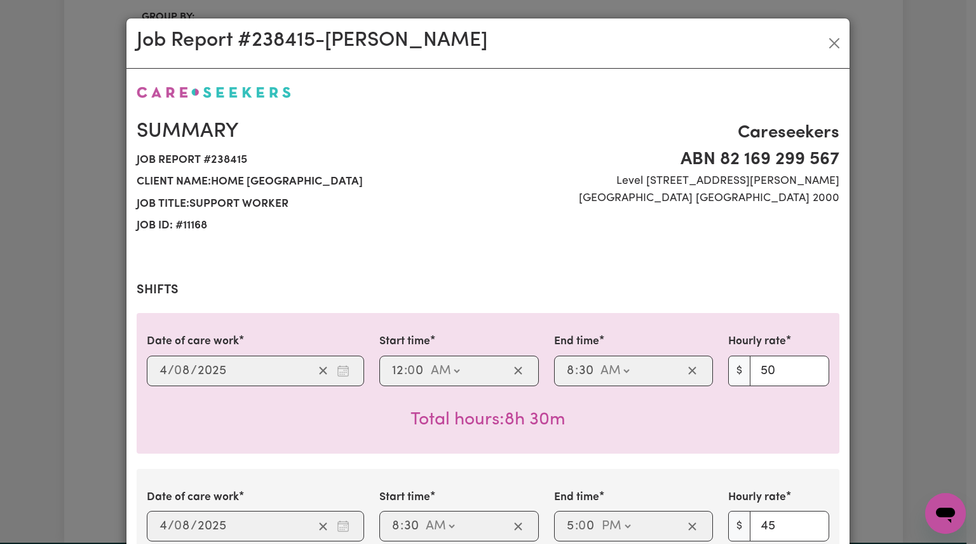
click at [626, 223] on div "Careseekers ABN 82 169 299 [STREET_ADDRESS][PERSON_NAME]" at bounding box center [667, 178] width 359 height 117
click at [829, 41] on button "Close" at bounding box center [834, 43] width 20 height 20
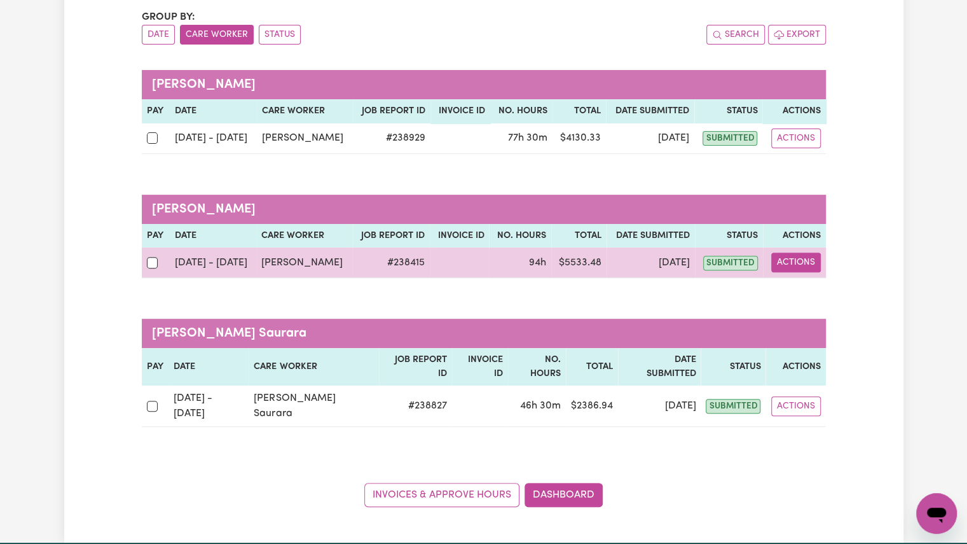
click at [806, 266] on button "Actions" at bounding box center [796, 262] width 50 height 20
click at [810, 288] on link "View Job Report" at bounding box center [828, 291] width 109 height 25
select select "pm"
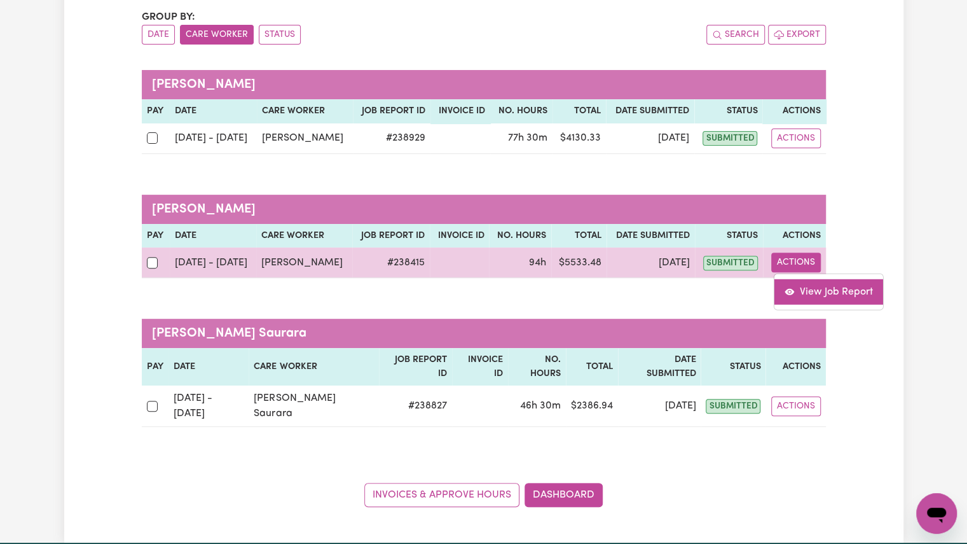
select select "pm"
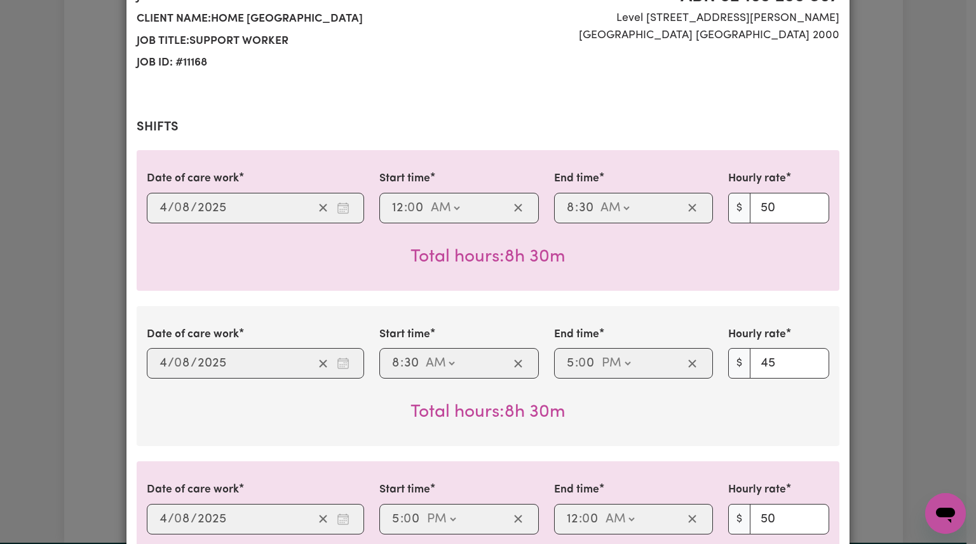
scroll to position [0, 0]
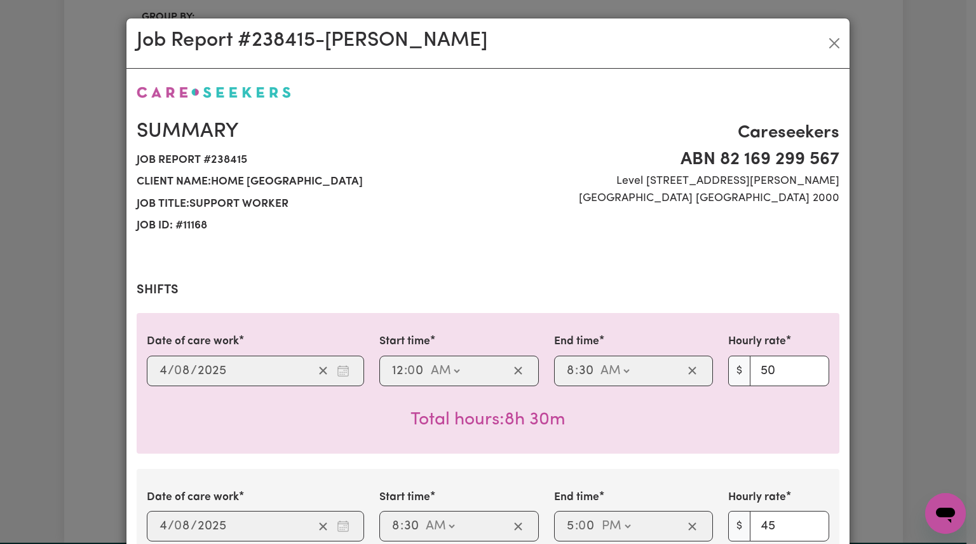
click at [819, 42] on div "Job Report # 238415 - [PERSON_NAME]" at bounding box center [488, 43] width 723 height 50
click at [829, 45] on button "Close" at bounding box center [834, 43] width 20 height 20
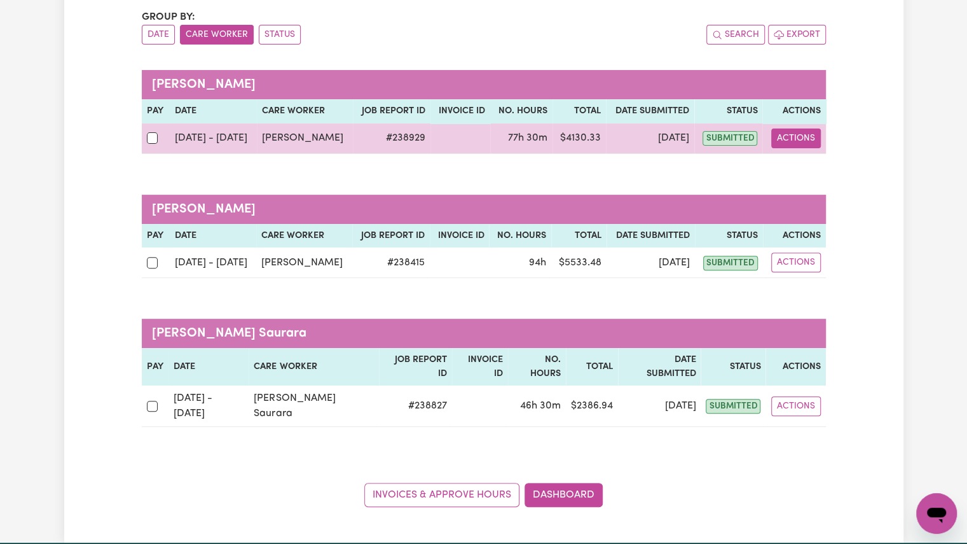
click at [802, 144] on button "Actions" at bounding box center [796, 138] width 50 height 20
click at [809, 176] on link "View Job Report" at bounding box center [828, 166] width 109 height 25
select select "pm"
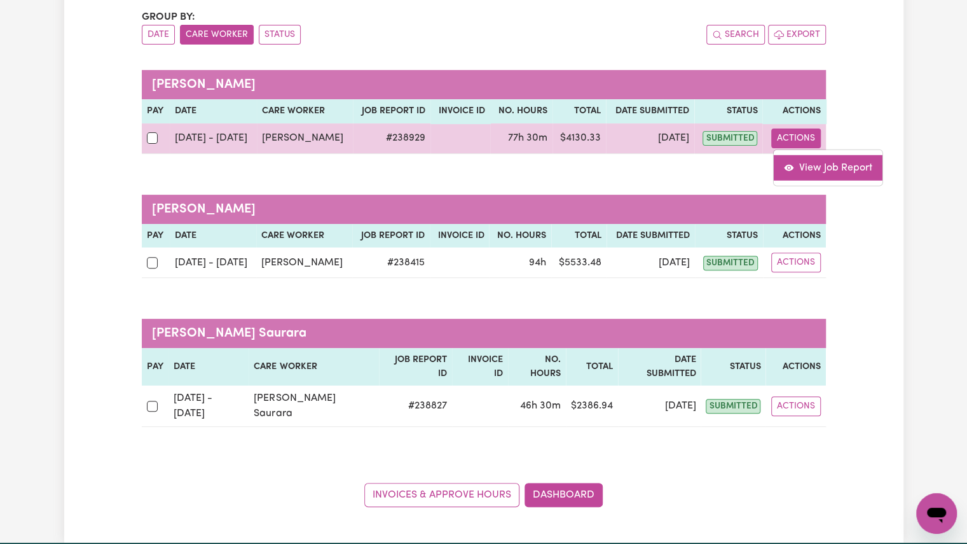
select select "pm"
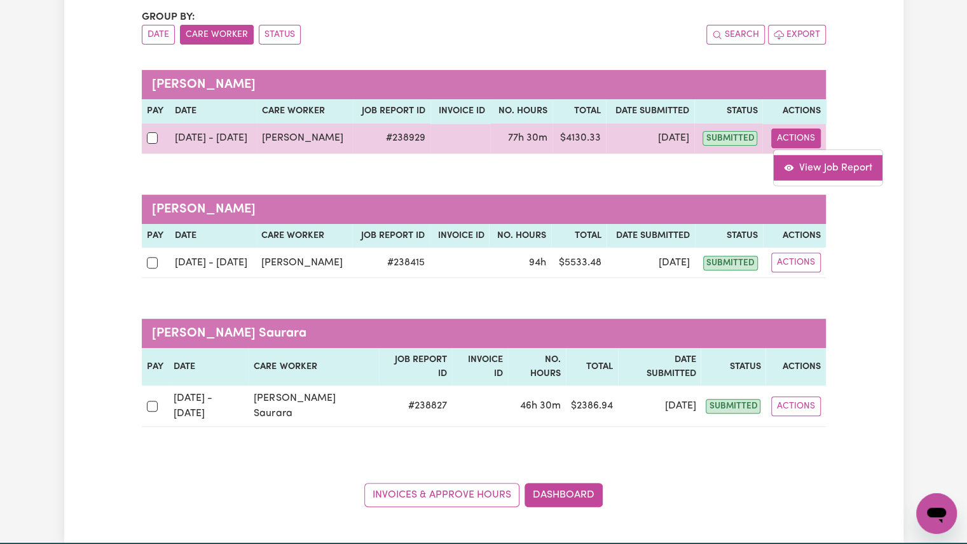
select select "pm"
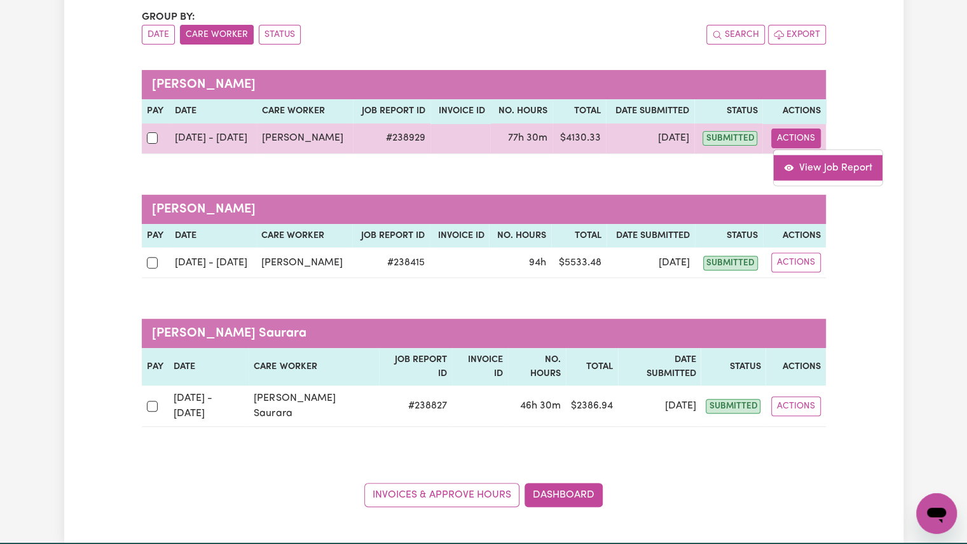
select select "pm"
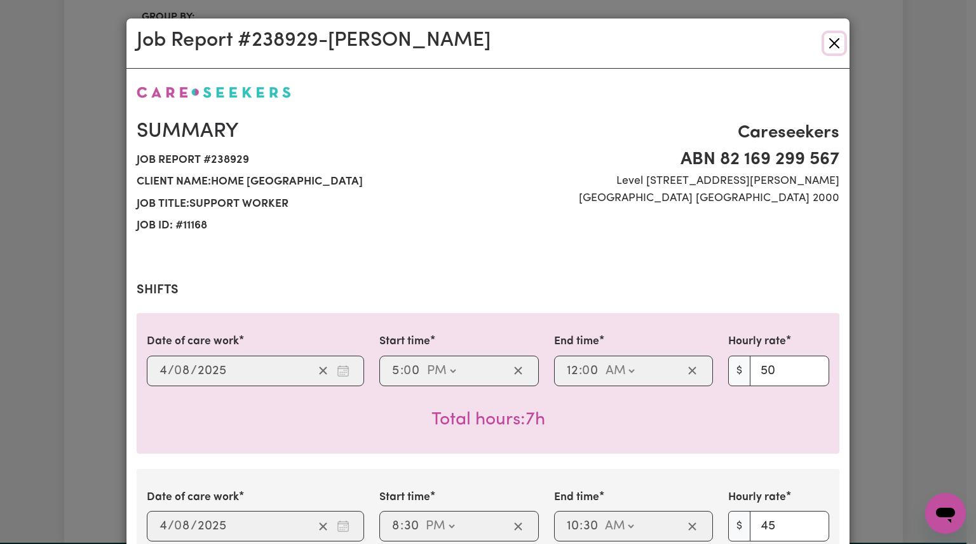
click at [831, 43] on button "Close" at bounding box center [834, 43] width 20 height 20
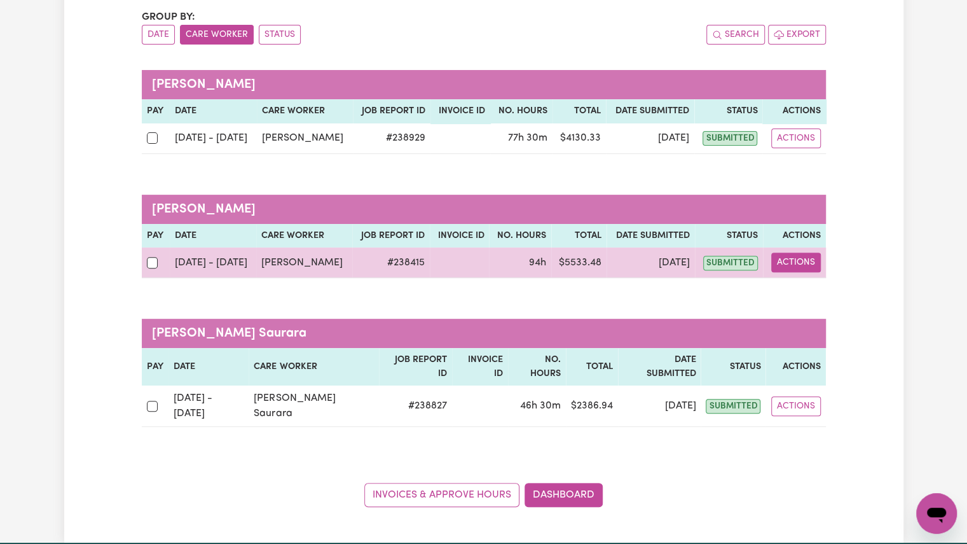
click at [798, 261] on button "Actions" at bounding box center [796, 262] width 50 height 20
click at [809, 292] on link "View Job Report" at bounding box center [828, 291] width 109 height 25
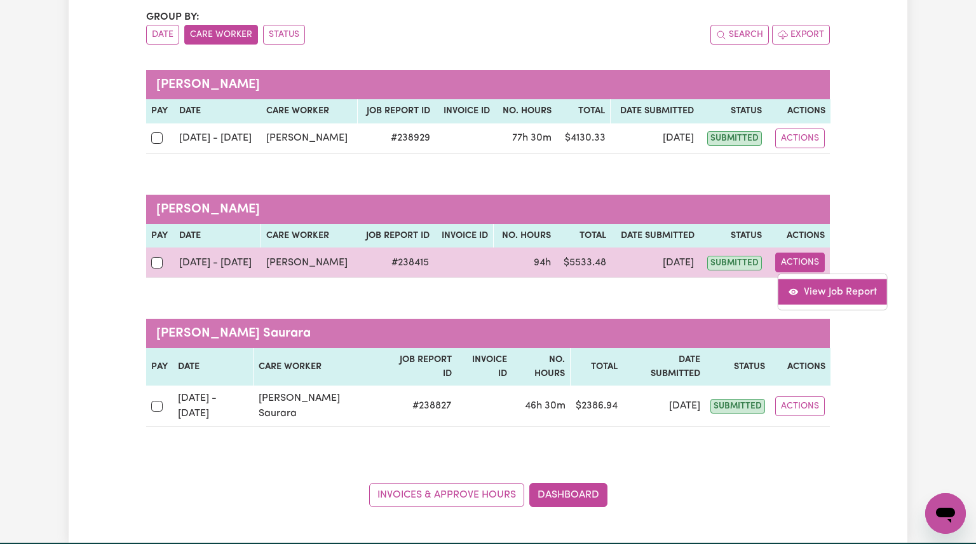
select select "pm"
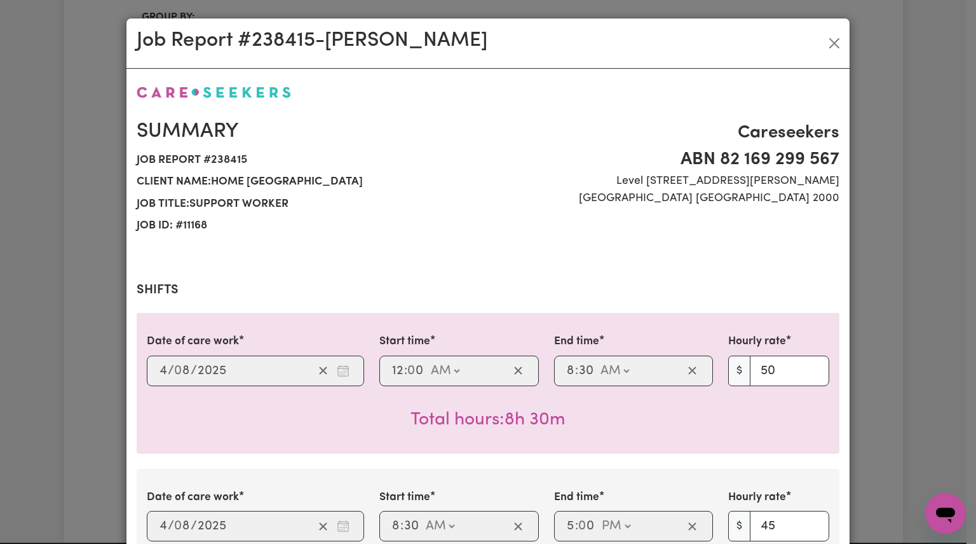
click at [824, 31] on div "Job Report # 238415 - [PERSON_NAME]" at bounding box center [488, 43] width 723 height 50
click at [831, 41] on button "Close" at bounding box center [834, 43] width 20 height 20
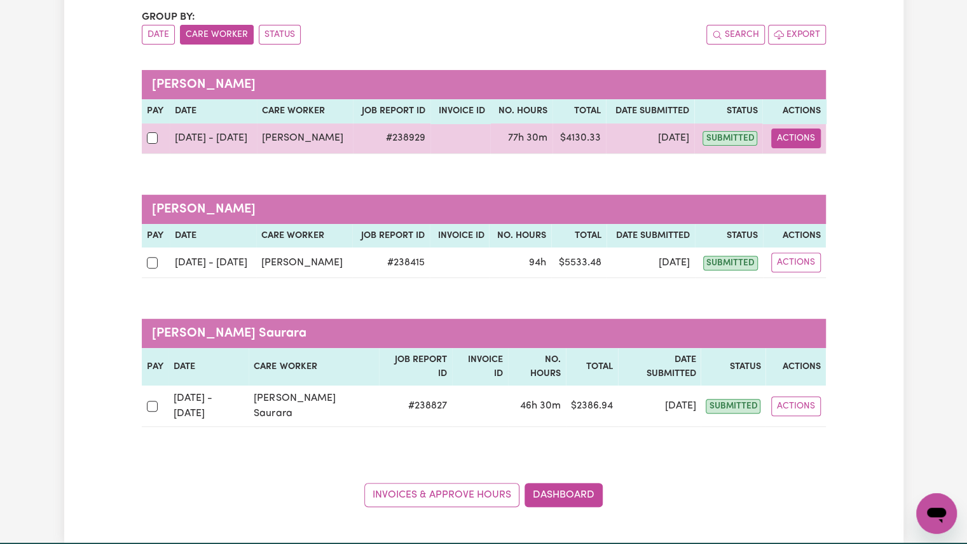
click at [805, 132] on button "Actions" at bounding box center [796, 138] width 50 height 20
click at [815, 164] on link "View Job Report" at bounding box center [828, 166] width 109 height 25
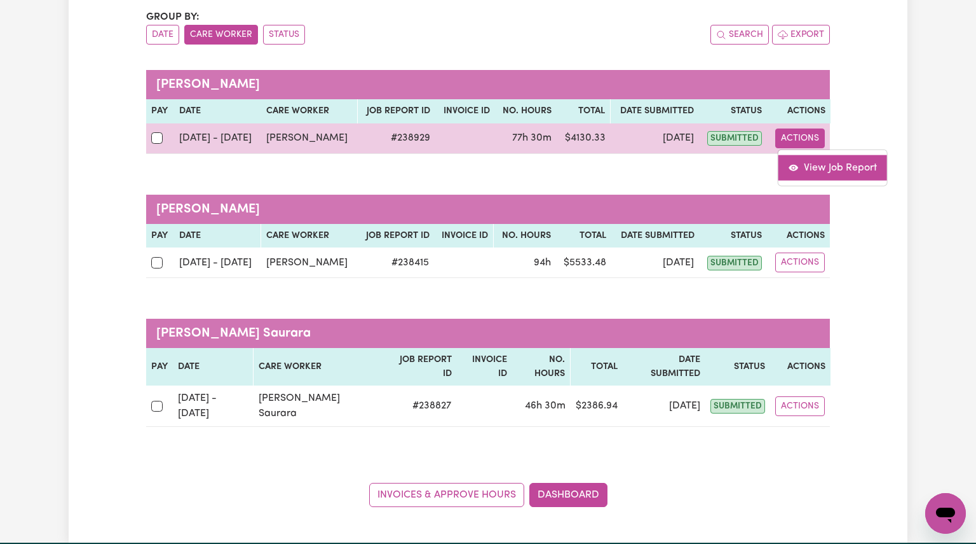
select select "pm"
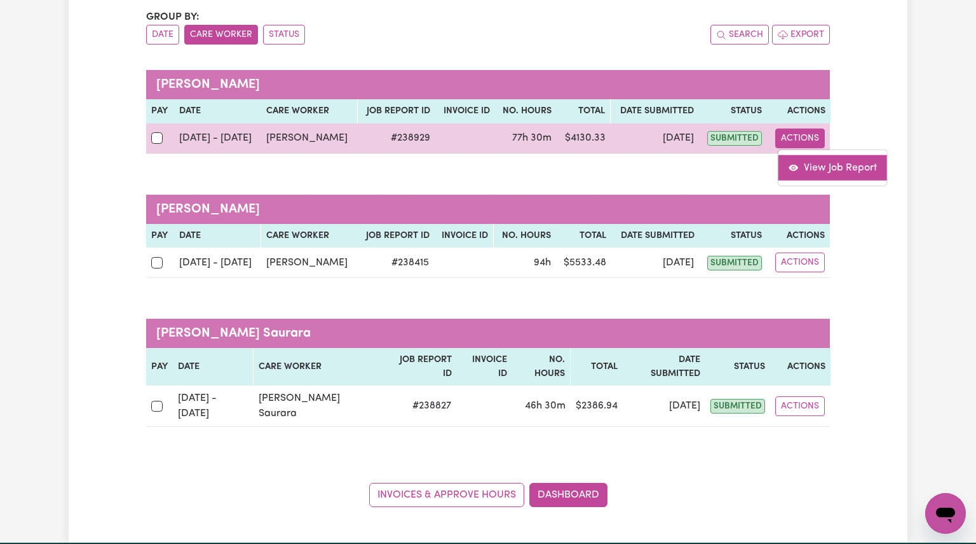
select select "pm"
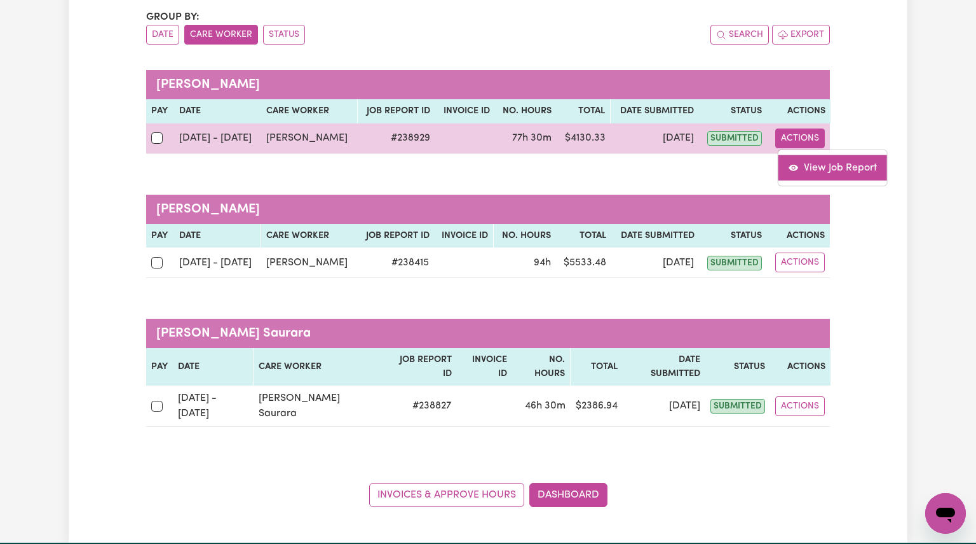
select select "pm"
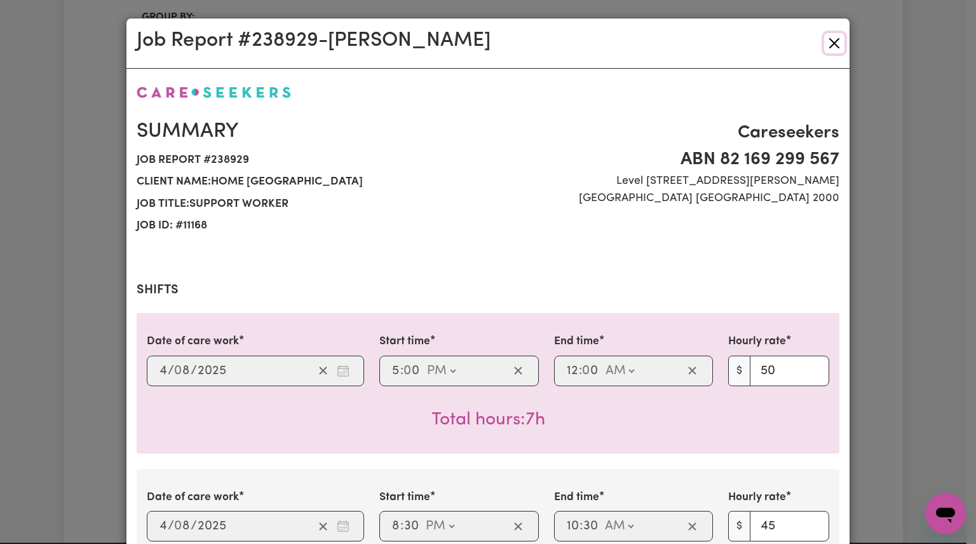
click at [832, 44] on button "Close" at bounding box center [834, 43] width 20 height 20
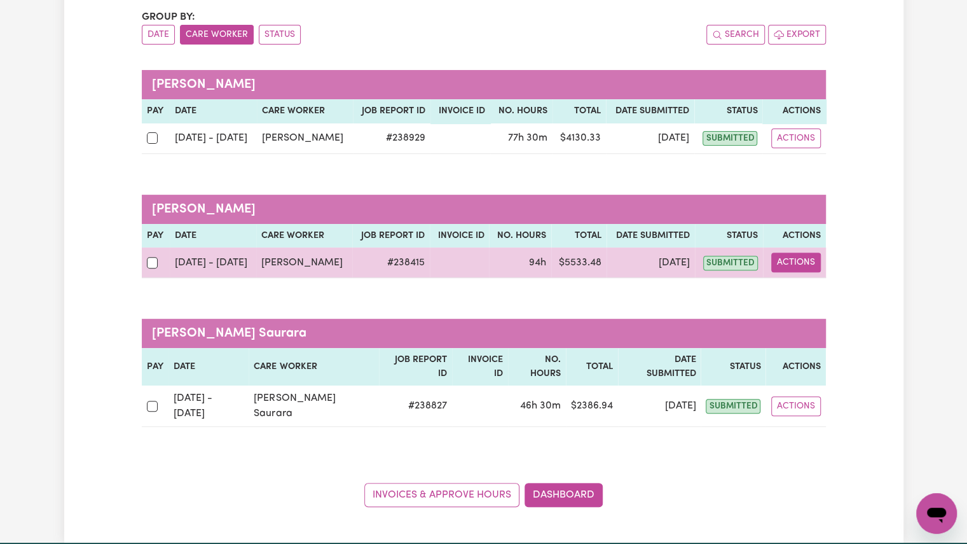
click at [791, 266] on button "Actions" at bounding box center [796, 262] width 50 height 20
click at [807, 287] on link "View Job Report" at bounding box center [828, 291] width 109 height 25
select select "pm"
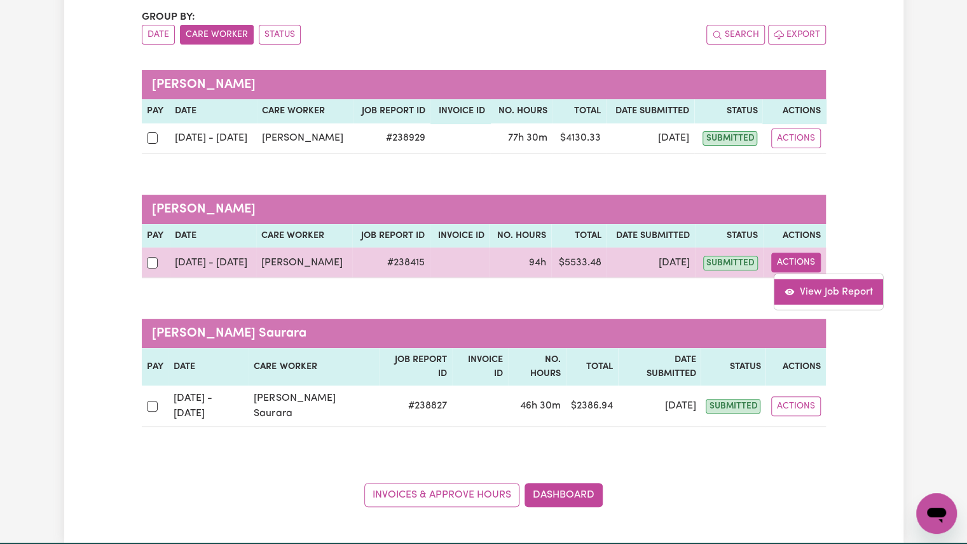
select select "pm"
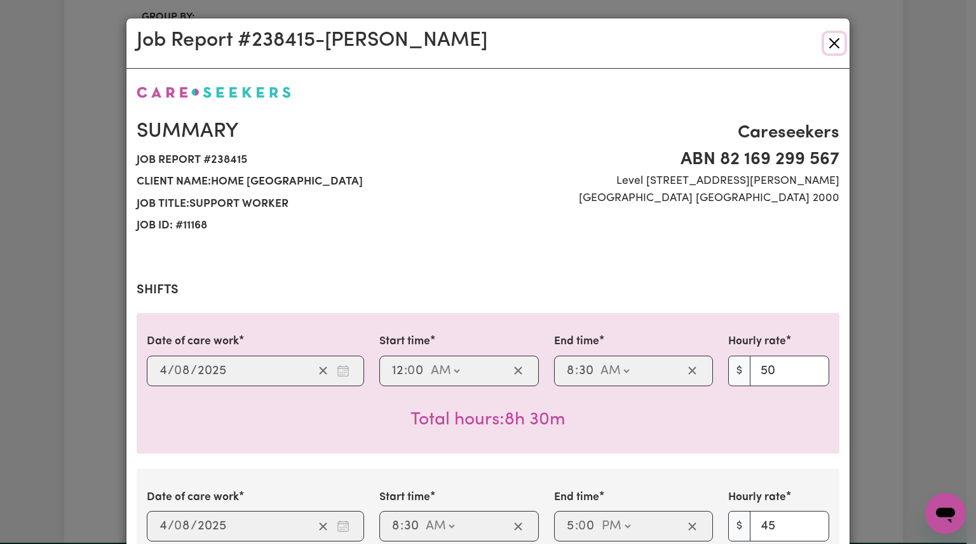
click at [838, 46] on button "Close" at bounding box center [834, 43] width 20 height 20
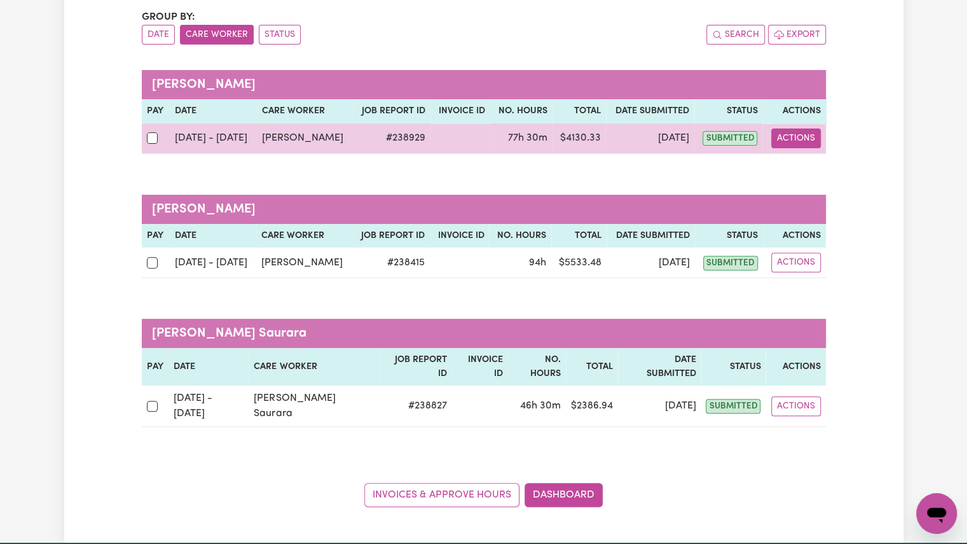
click at [800, 138] on button "Actions" at bounding box center [796, 138] width 50 height 20
click at [804, 165] on link "View Job Report" at bounding box center [828, 166] width 109 height 25
select select "pm"
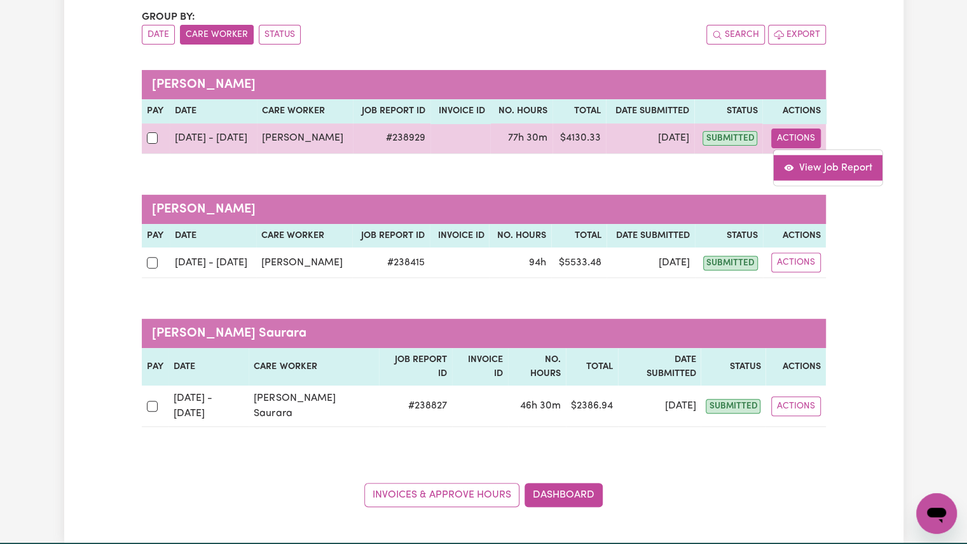
select select "pm"
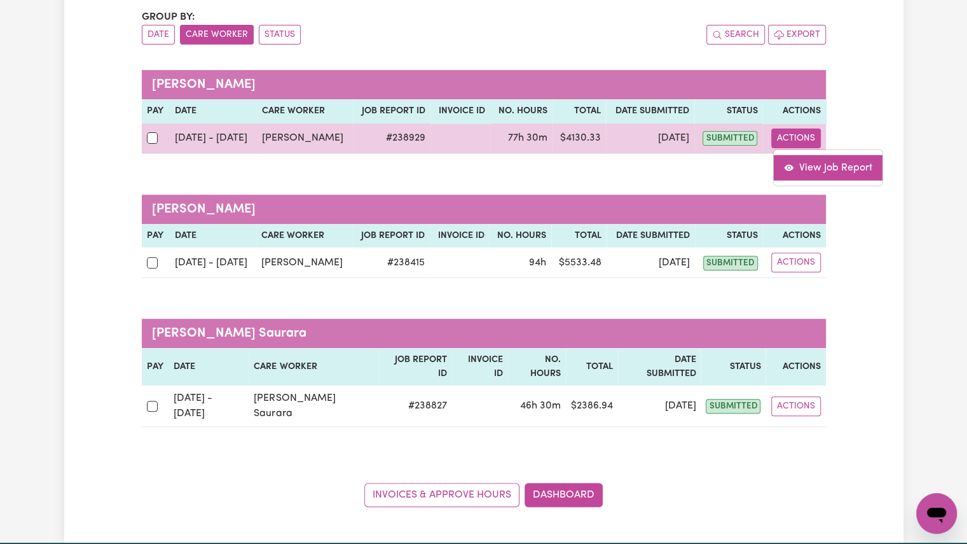
select select "pm"
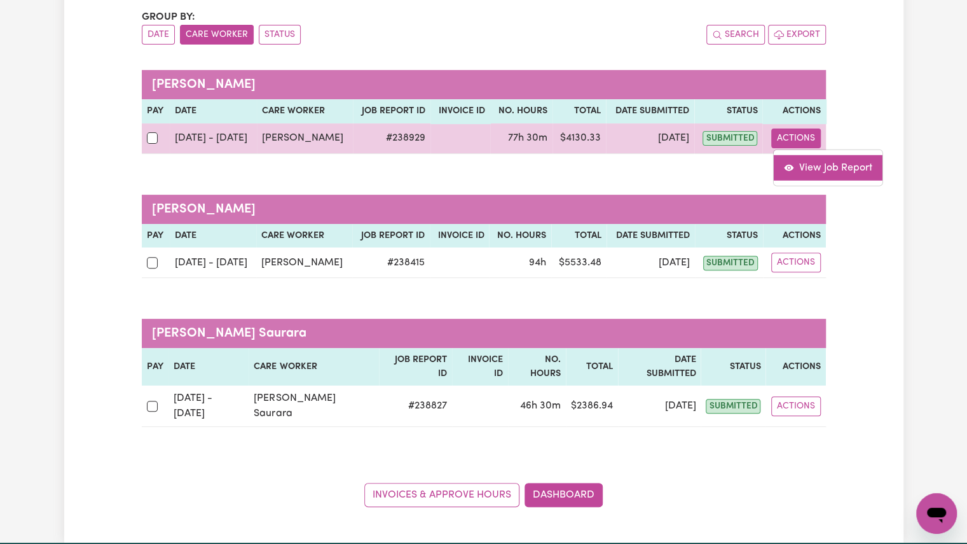
select select "pm"
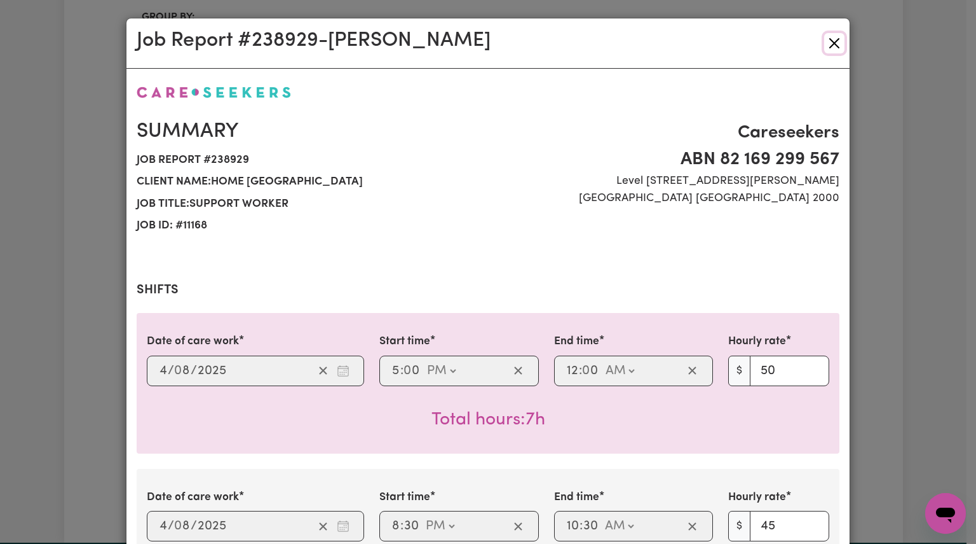
click at [835, 43] on button "Close" at bounding box center [834, 43] width 20 height 20
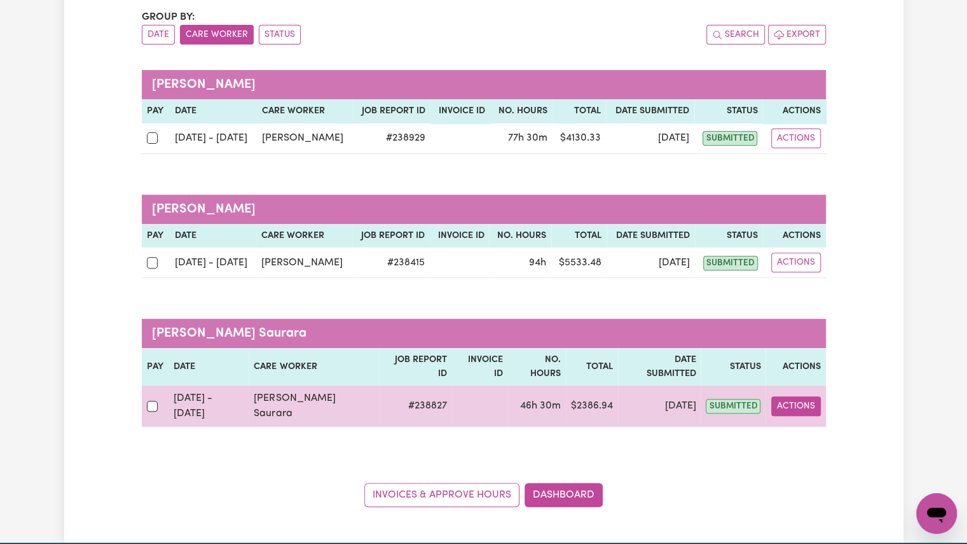
click at [794, 396] on button "Actions" at bounding box center [796, 406] width 50 height 20
click at [828, 423] on link "View Job Report" at bounding box center [830, 435] width 109 height 25
select select "pm"
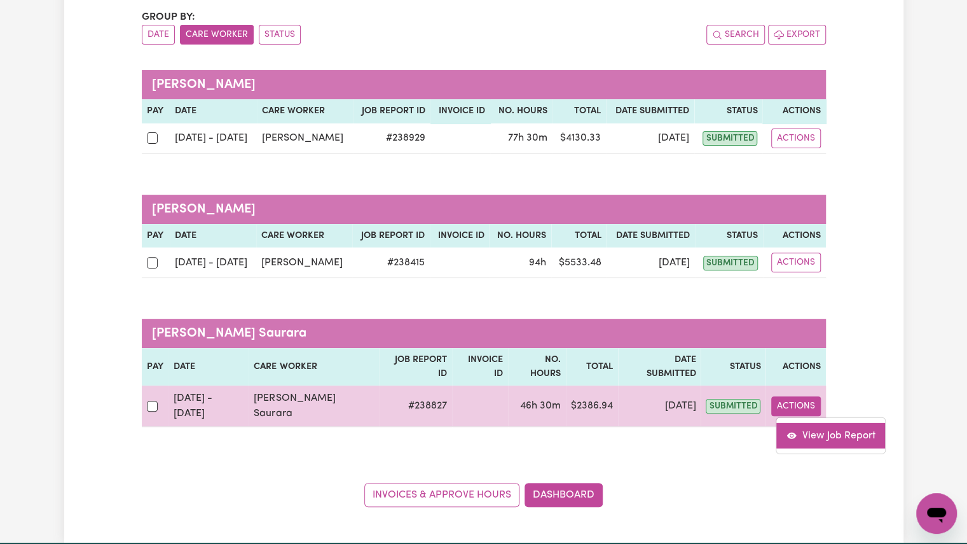
select select "pm"
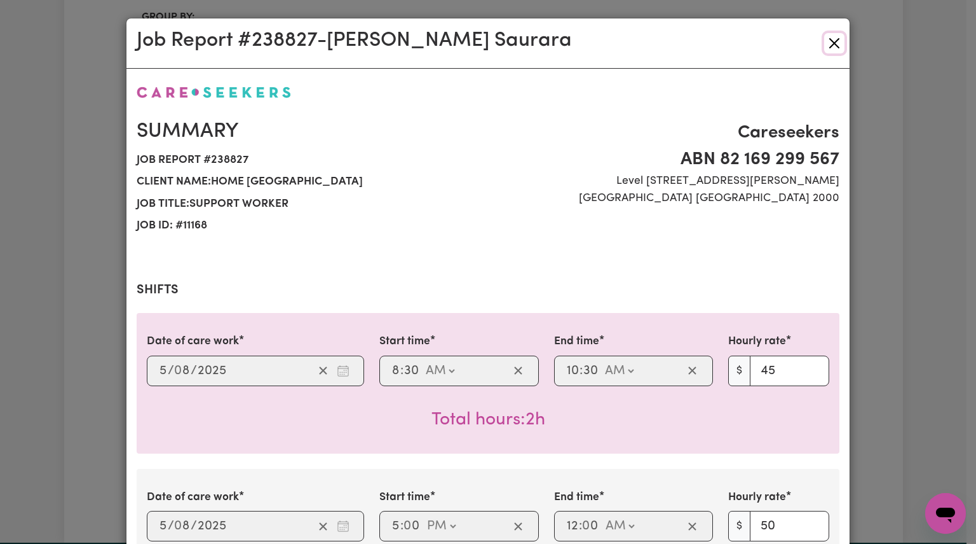
click at [824, 34] on button "Close" at bounding box center [834, 43] width 20 height 20
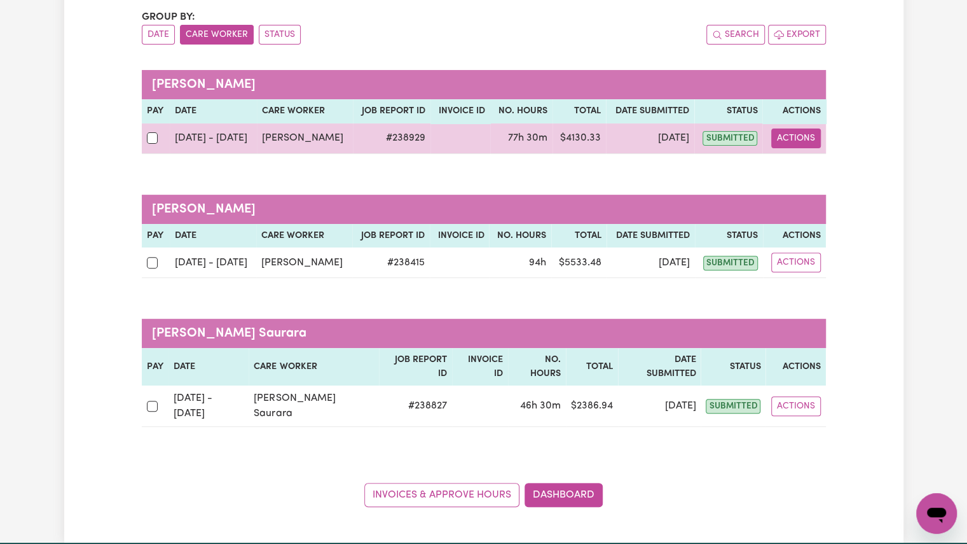
click at [795, 137] on button "Actions" at bounding box center [796, 138] width 50 height 20
click at [817, 166] on link "View Job Report" at bounding box center [828, 166] width 109 height 25
select select "pm"
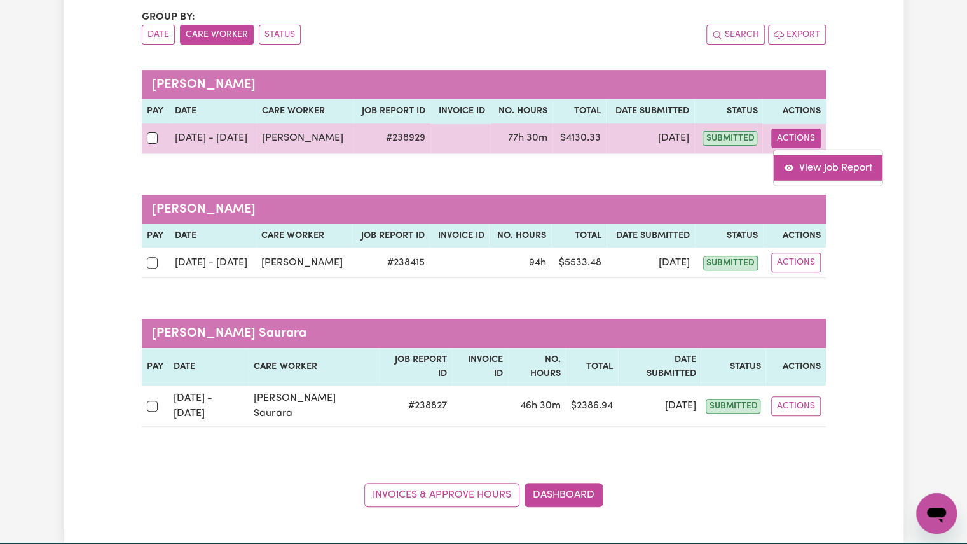
select select "pm"
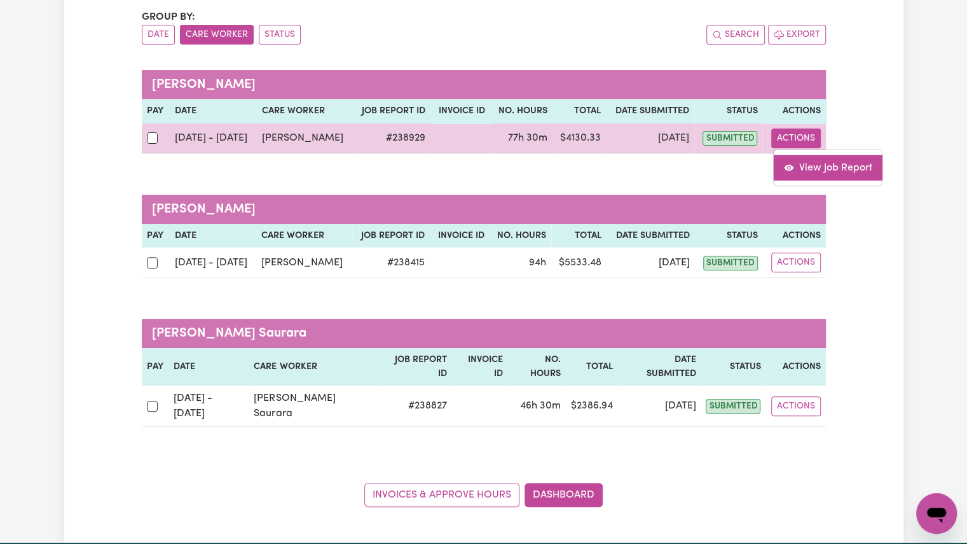
select select "pm"
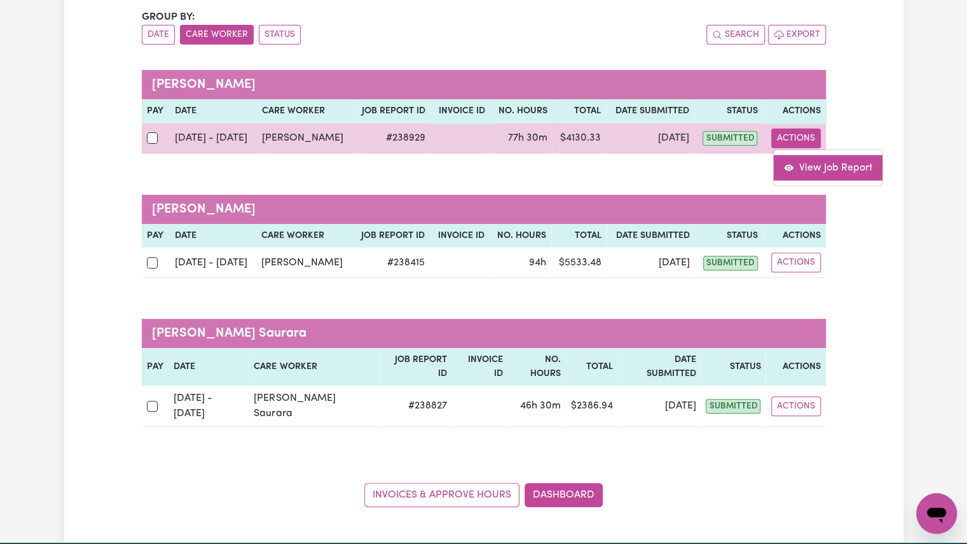
select select "pm"
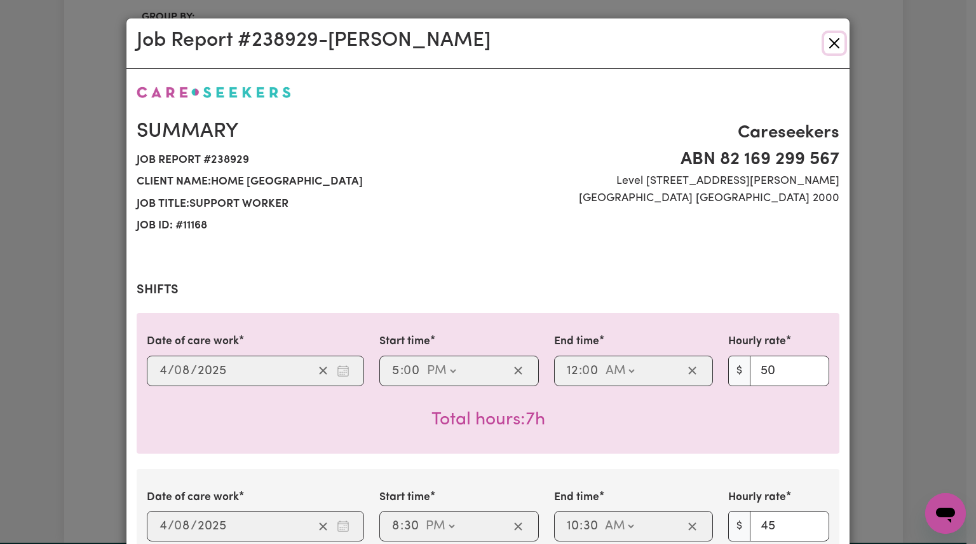
click at [826, 45] on button "Close" at bounding box center [834, 43] width 20 height 20
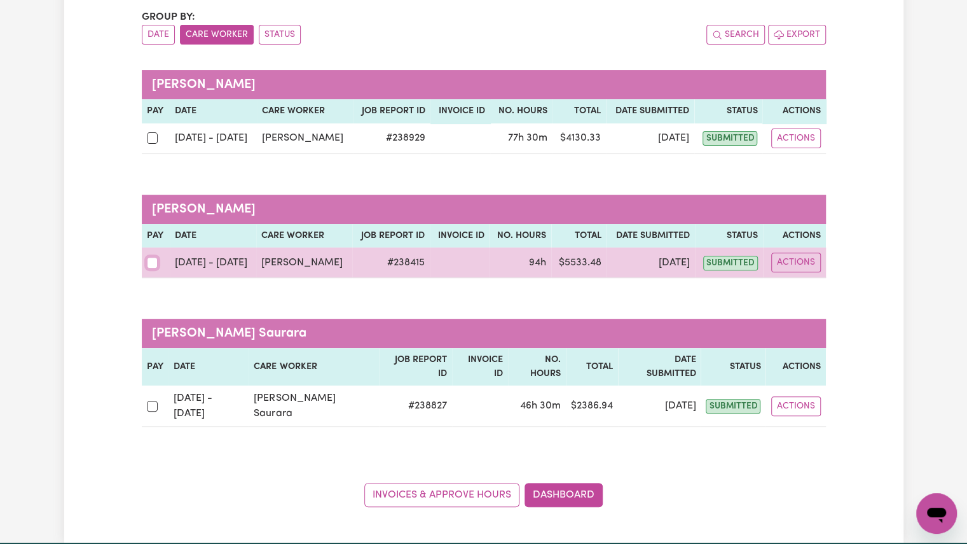
click at [147, 259] on input "checkbox" at bounding box center [152, 262] width 11 height 11
checkbox input "true"
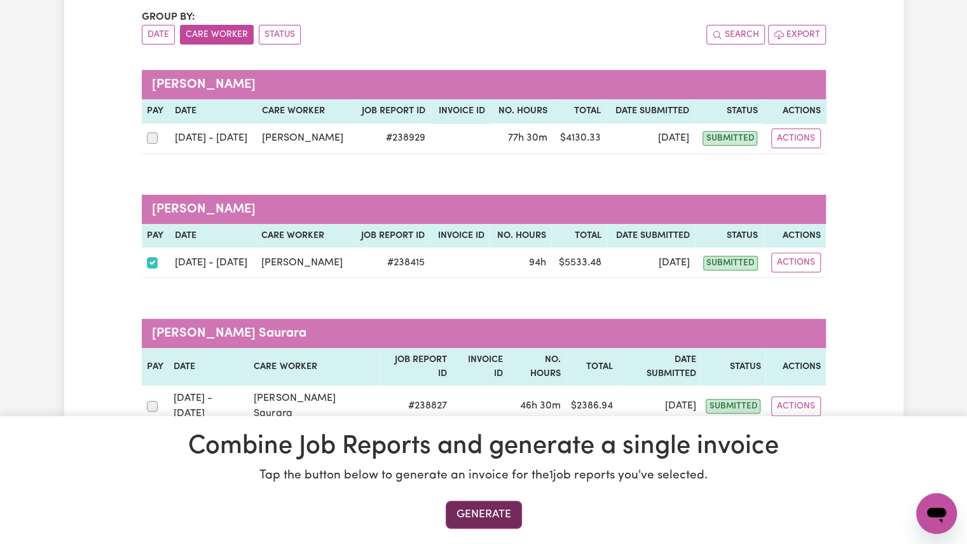
click at [456, 510] on button "Generate" at bounding box center [484, 514] width 76 height 28
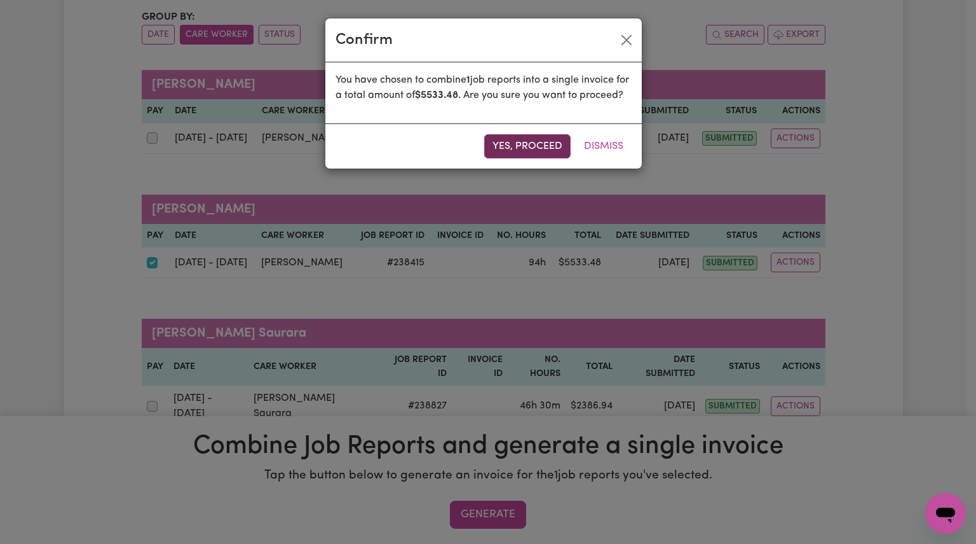
click at [524, 158] on button "Yes, proceed" at bounding box center [527, 146] width 86 height 24
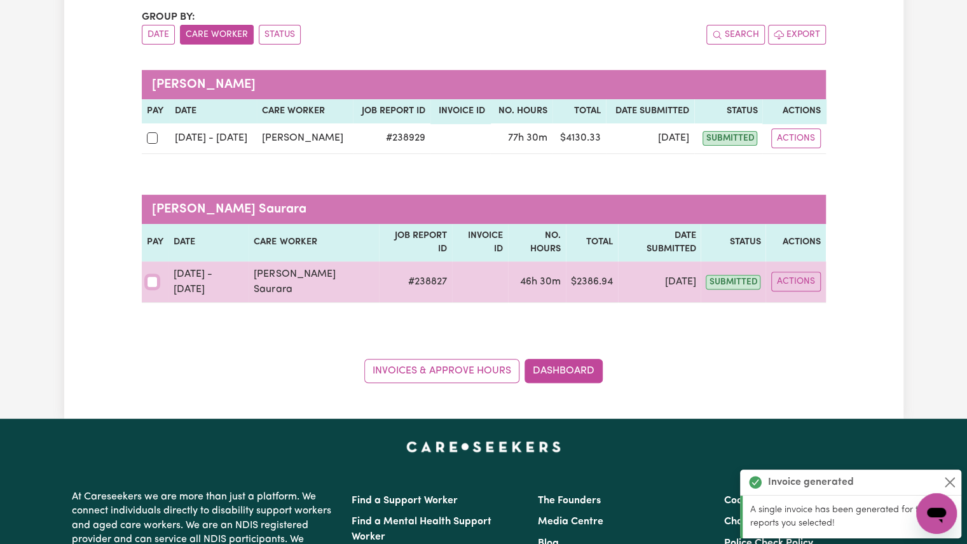
click at [147, 276] on input "checkbox" at bounding box center [152, 281] width 11 height 11
checkbox input "true"
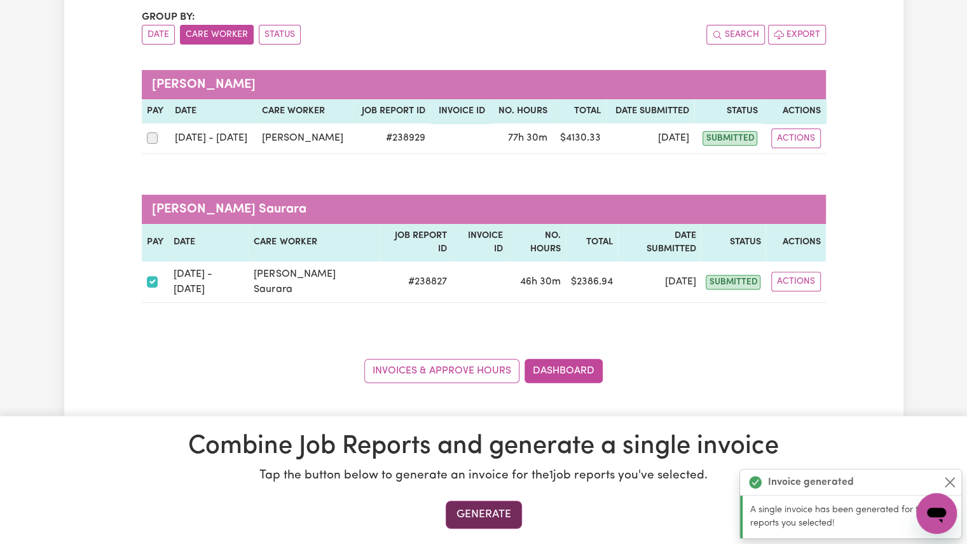
click at [477, 512] on button "Generate" at bounding box center [484, 514] width 76 height 28
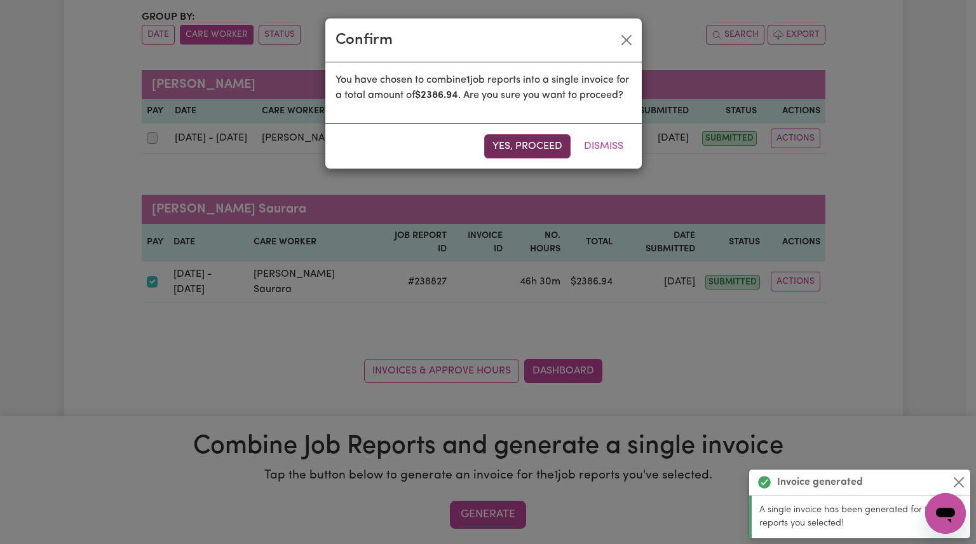
click at [518, 158] on button "Yes, proceed" at bounding box center [527, 146] width 86 height 24
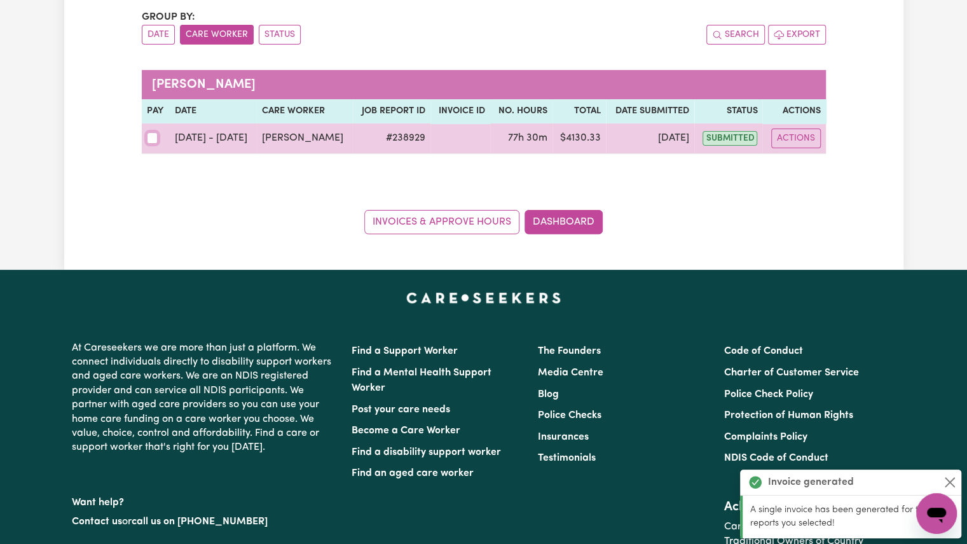
click at [153, 140] on input "checkbox" at bounding box center [152, 137] width 11 height 11
checkbox input "true"
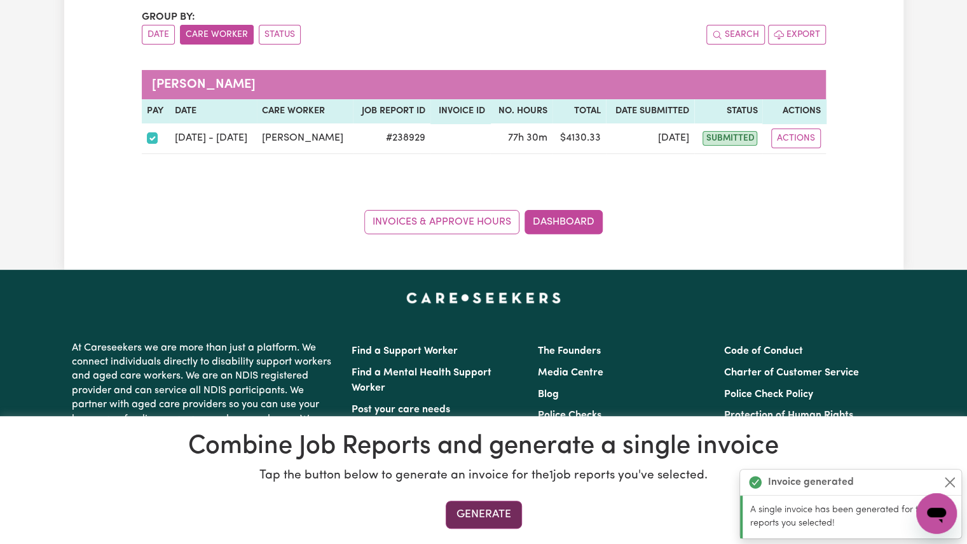
click at [493, 519] on button "Generate" at bounding box center [484, 514] width 76 height 28
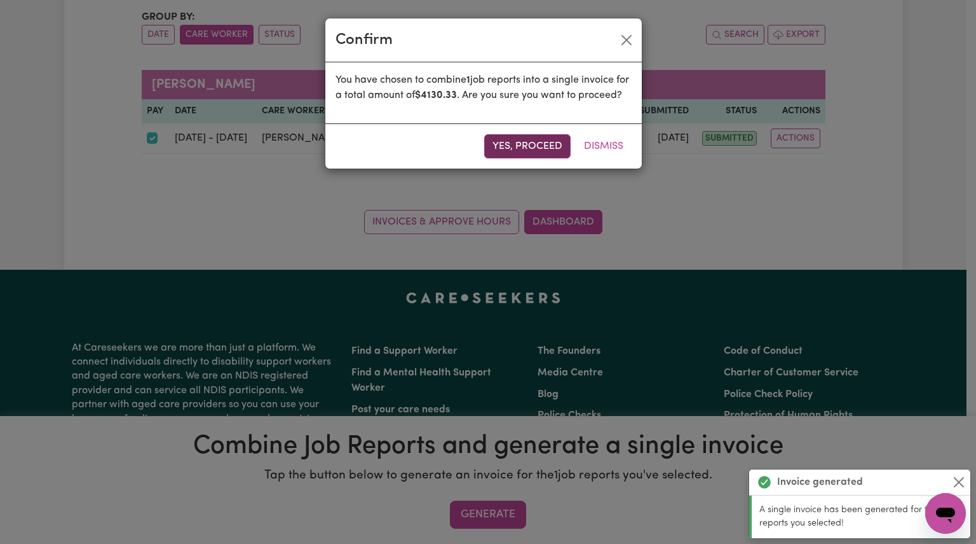
click at [552, 158] on button "Yes, proceed" at bounding box center [527, 146] width 86 height 24
